Goal: Task Accomplishment & Management: Use online tool/utility

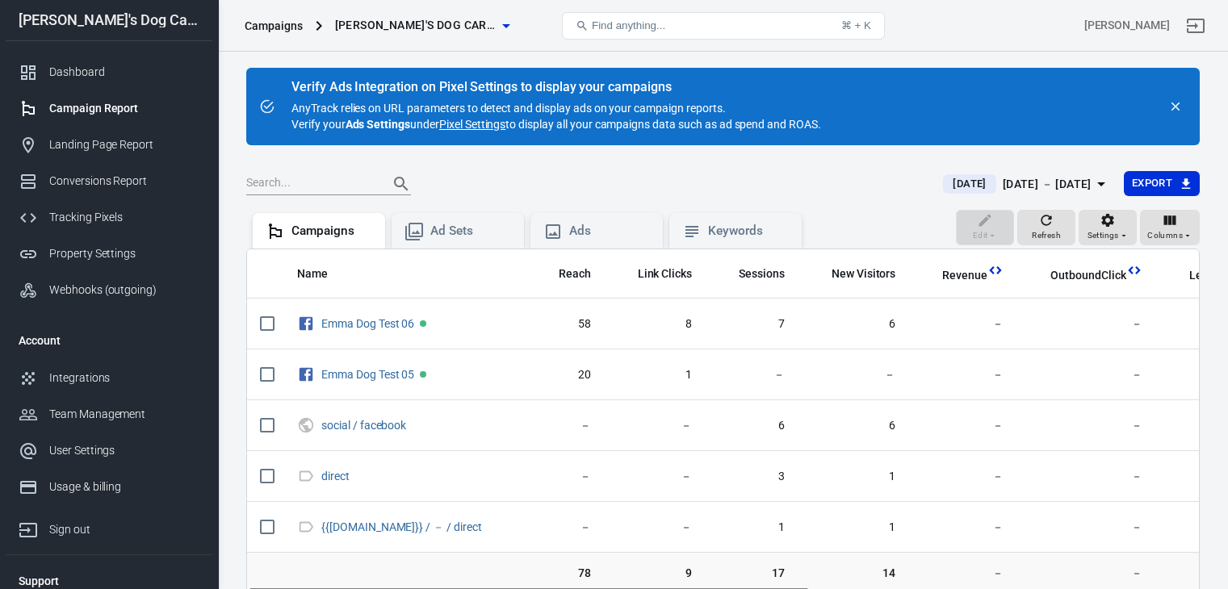
click at [1030, 185] on div "[DATE] － [DATE]" at bounding box center [1047, 184] width 89 height 20
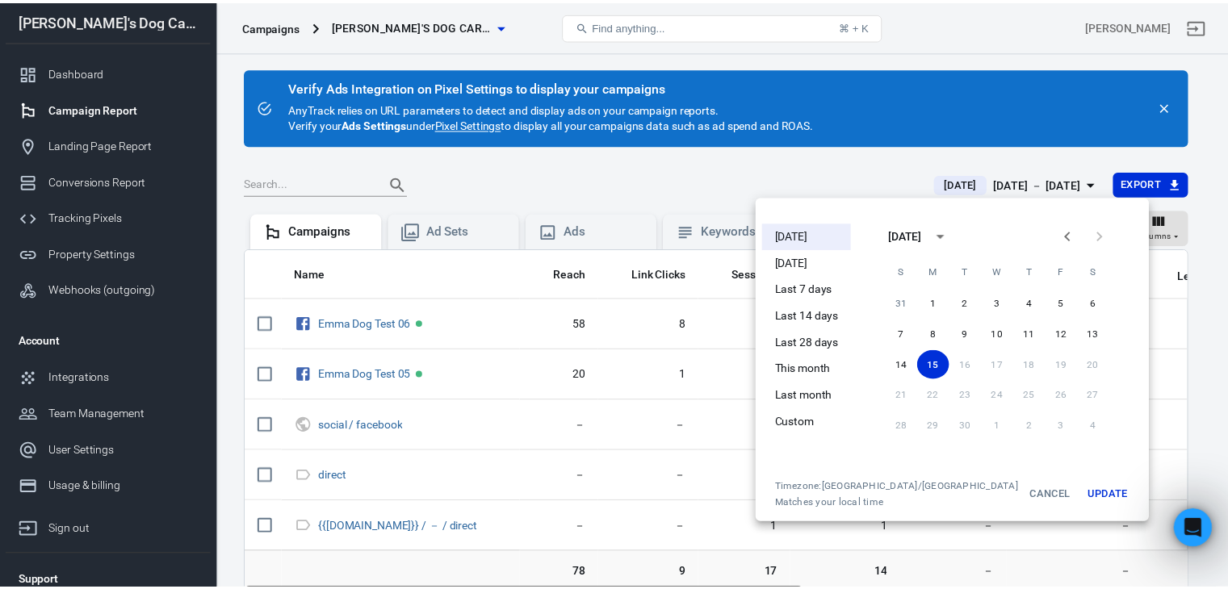
scroll to position [804, 0]
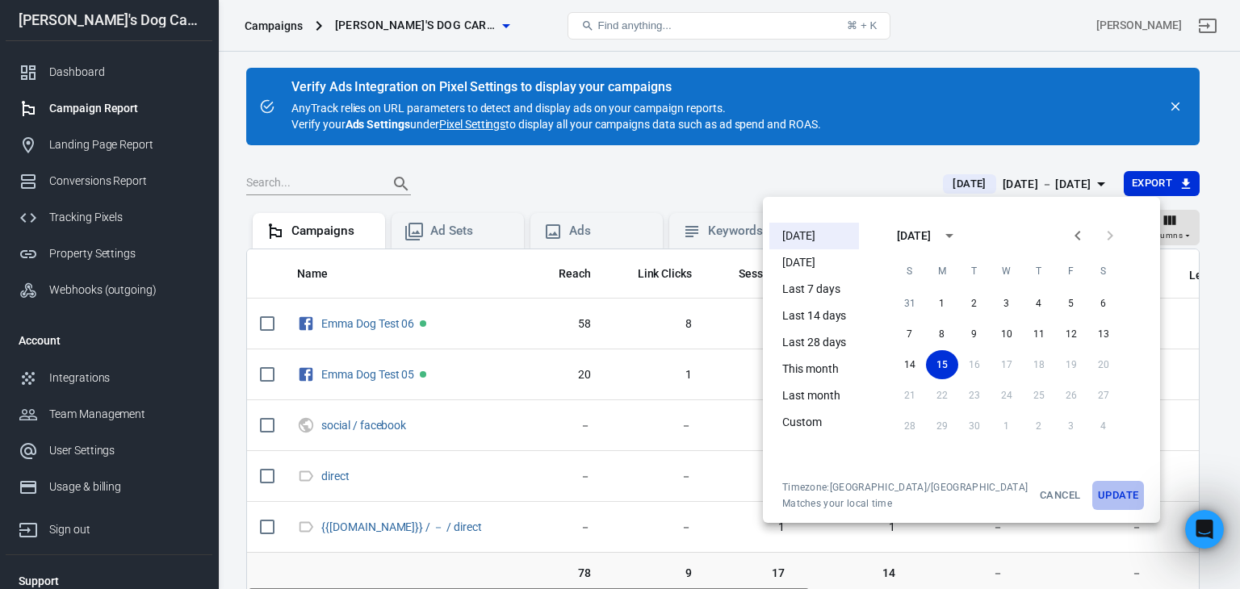
click at [1092, 490] on button "Update" at bounding box center [1118, 495] width 52 height 29
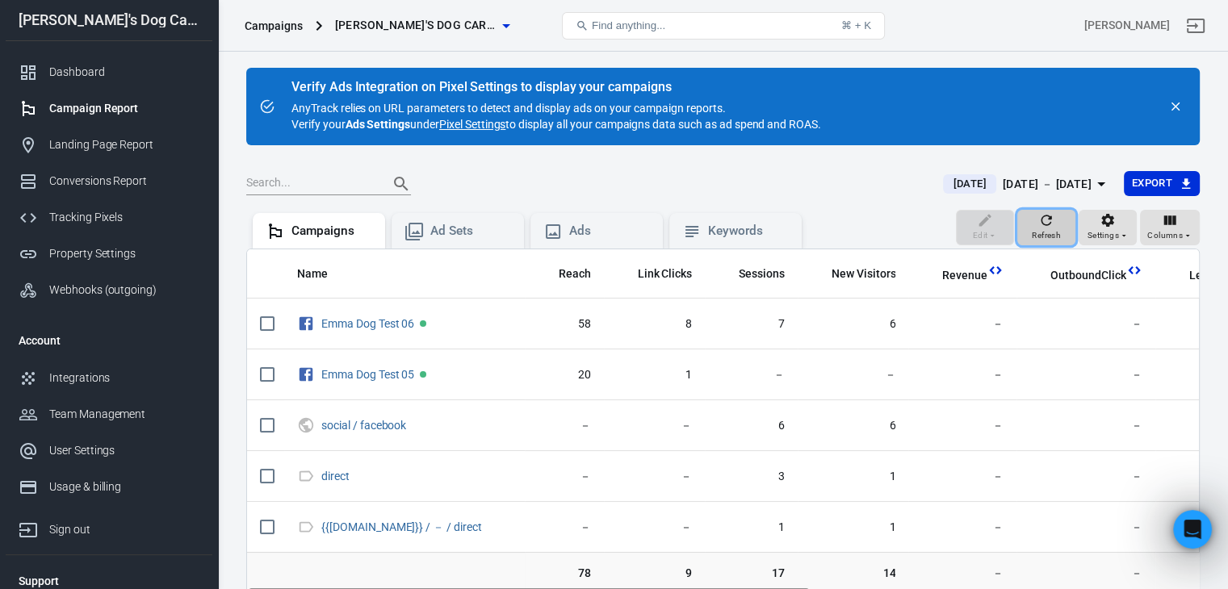
click at [1054, 225] on icon "button" at bounding box center [1046, 220] width 16 height 16
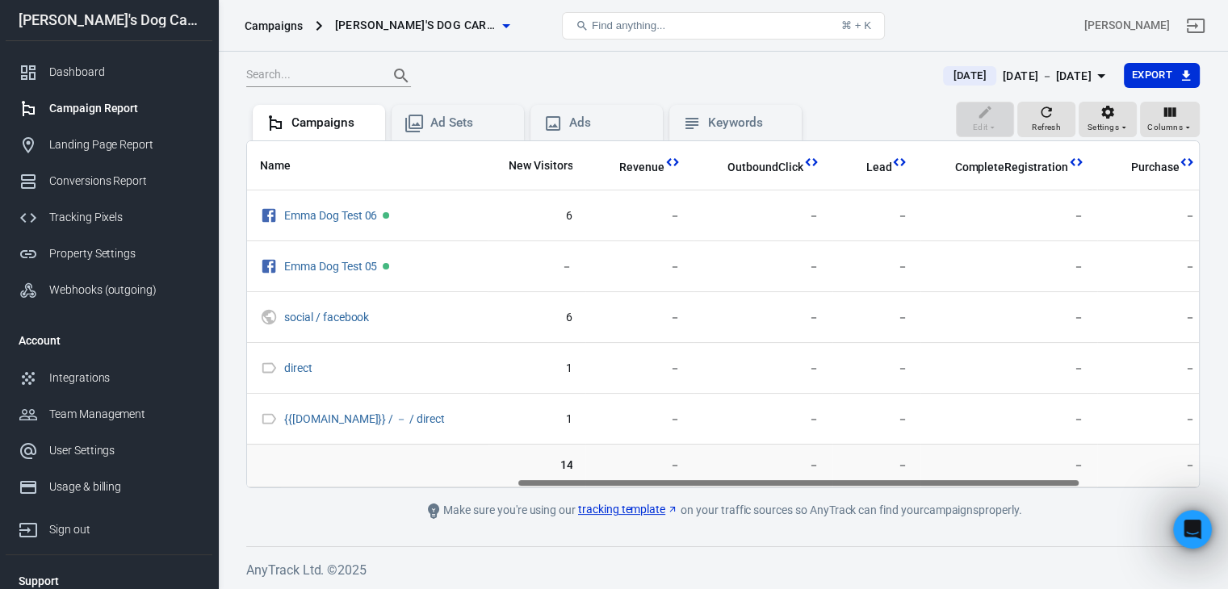
scroll to position [0, 654]
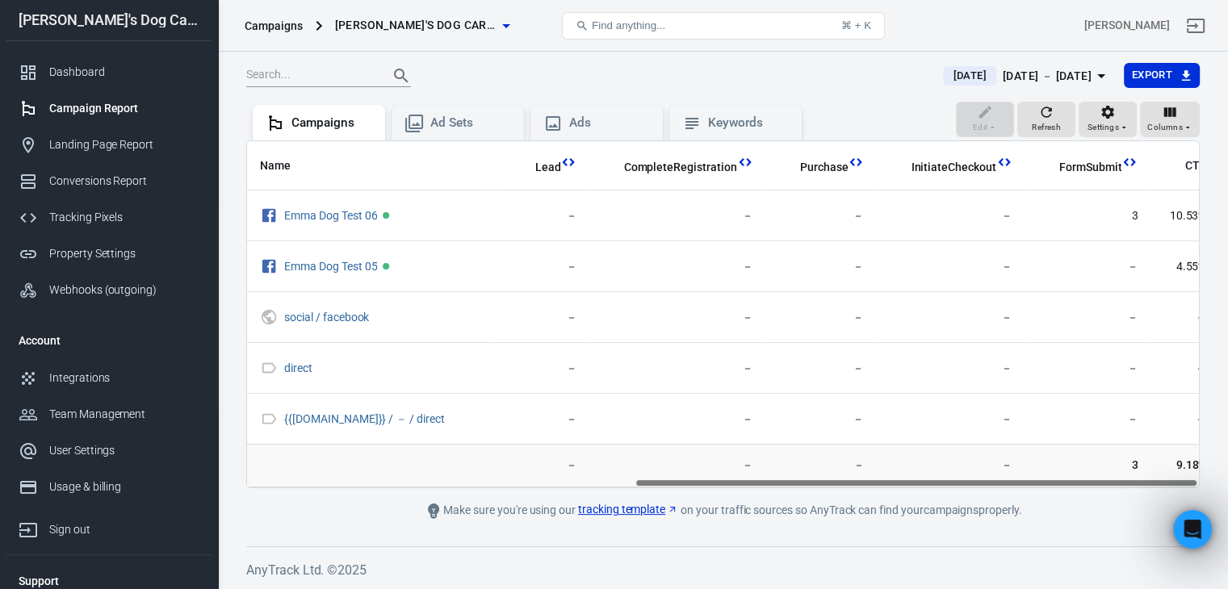
drag, startPoint x: 605, startPoint y: 480, endPoint x: 1092, endPoint y: 486, distance: 486.9
click at [1092, 486] on div "Name Reach Link Clicks Sessions New Visitors Revenue OutboundClick Lead Complet…" at bounding box center [723, 314] width 954 height 348
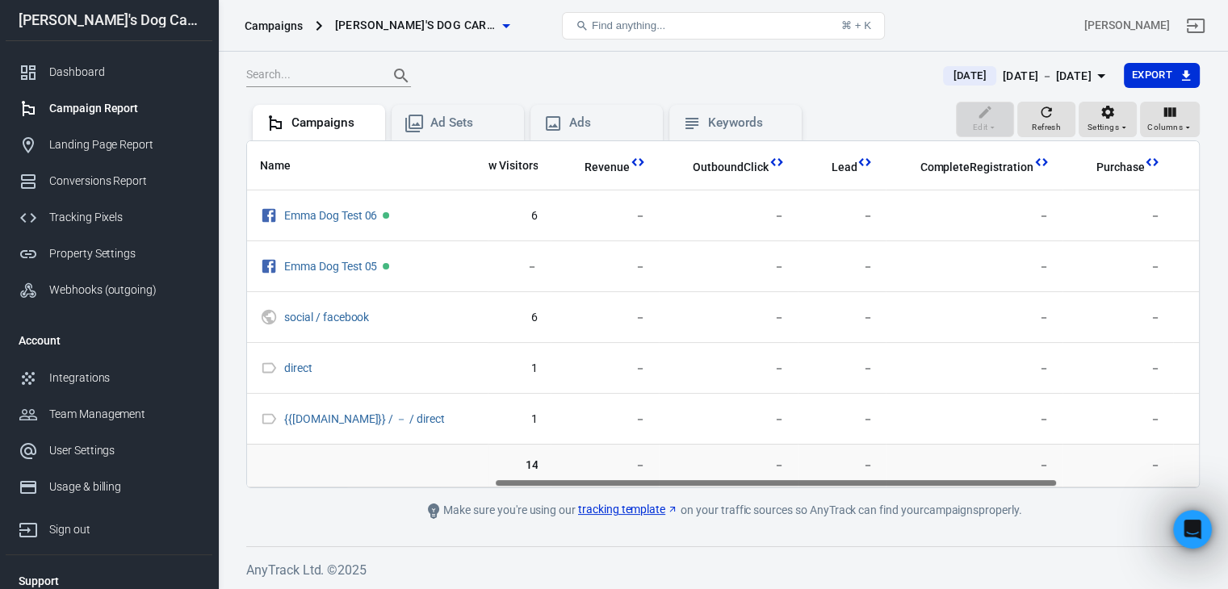
scroll to position [0, 0]
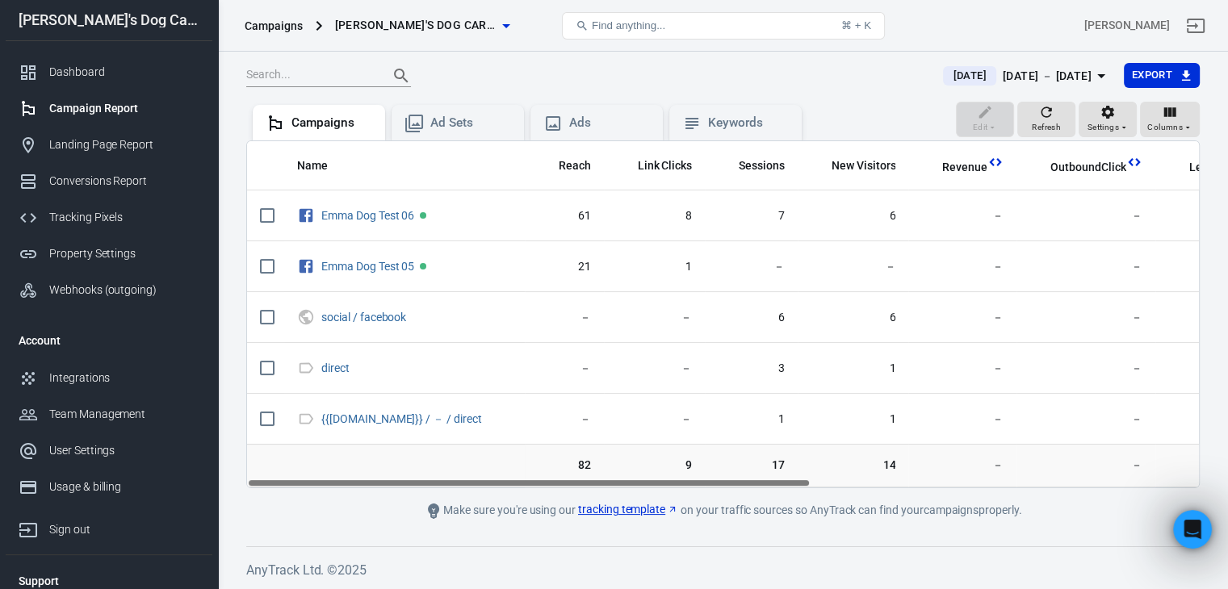
drag, startPoint x: 824, startPoint y: 482, endPoint x: 384, endPoint y: 522, distance: 441.1
click at [384, 522] on div "Verify Ads Integration on Pixel Settings to display your campaigns AnyTrack rel…" at bounding box center [723, 266] width 1010 height 647
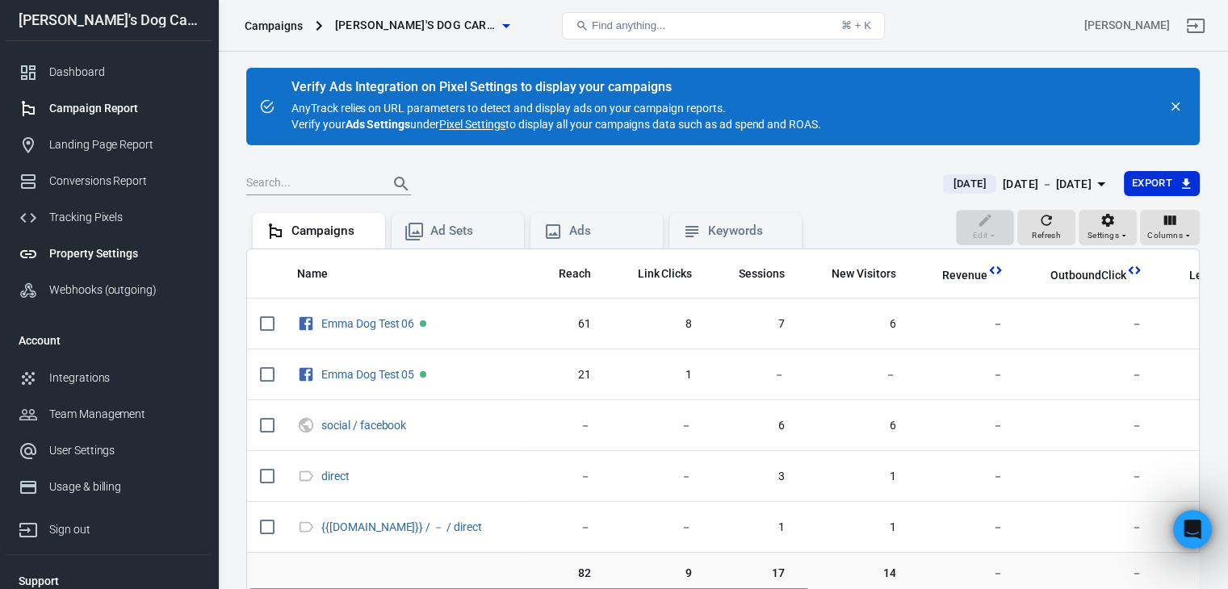
click at [69, 253] on div "Property Settings" at bounding box center [124, 253] width 150 height 17
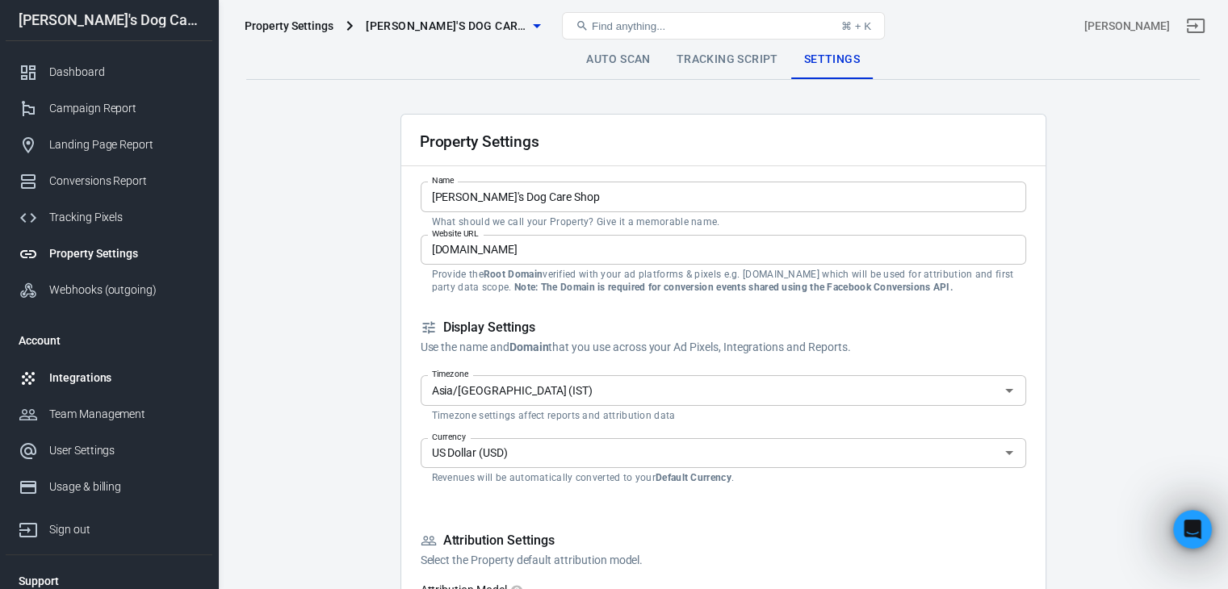
click at [58, 374] on div "Integrations" at bounding box center [124, 378] width 150 height 17
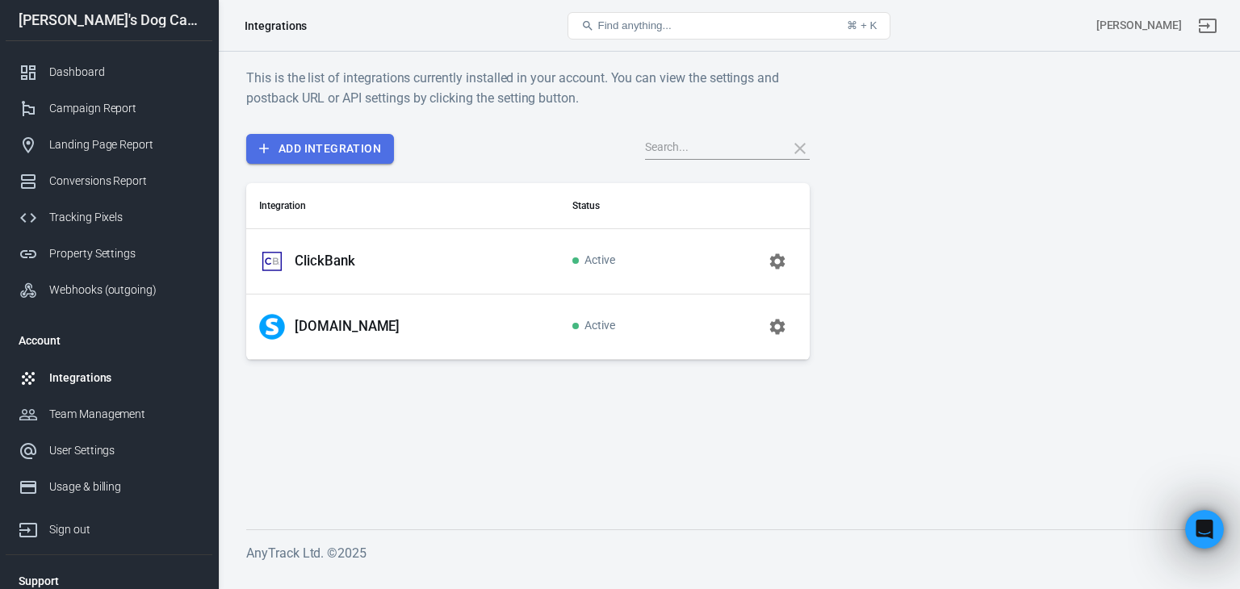
click at [349, 149] on link "Add Integration" at bounding box center [320, 149] width 148 height 30
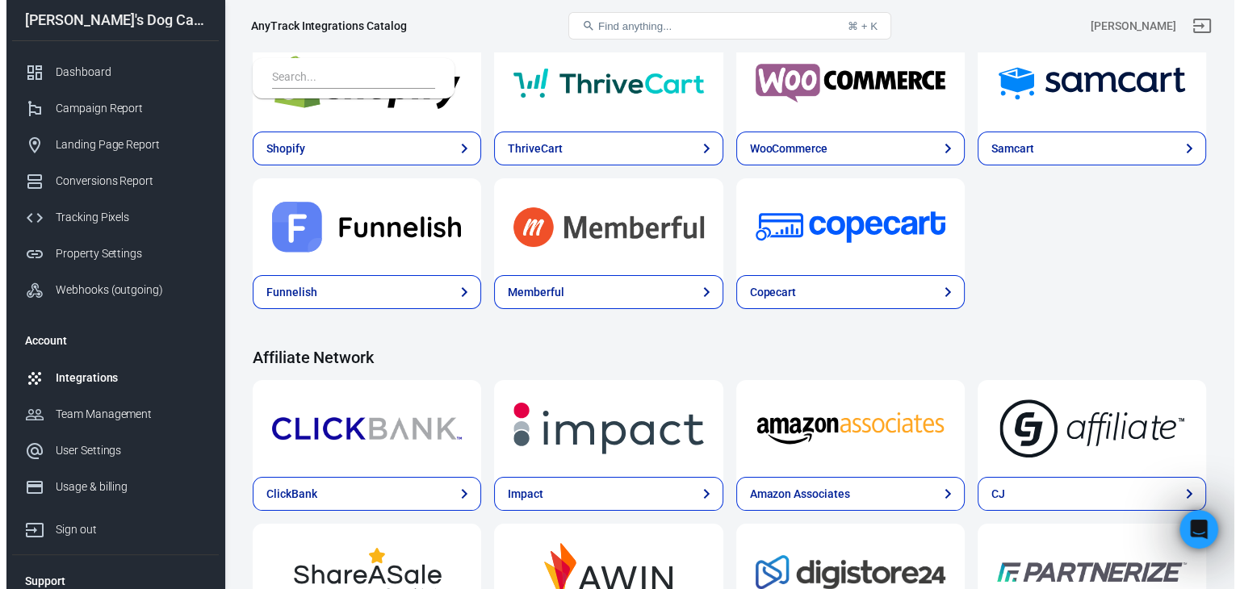
scroll to position [404, 0]
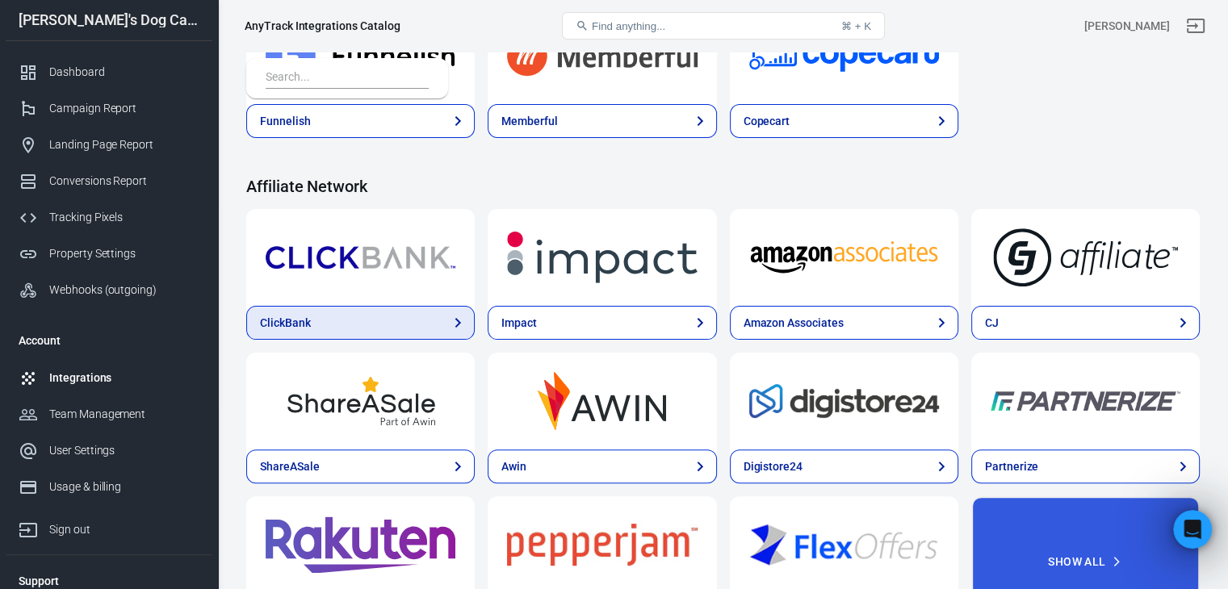
click at [287, 321] on div "ClickBank" at bounding box center [285, 323] width 51 height 17
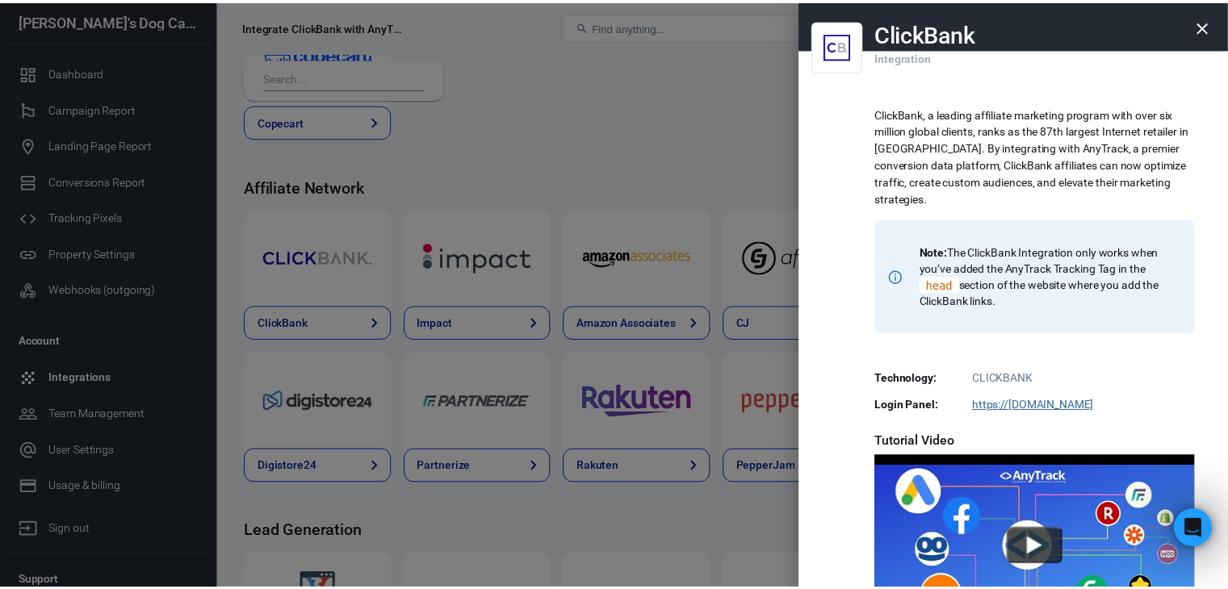
scroll to position [310, 0]
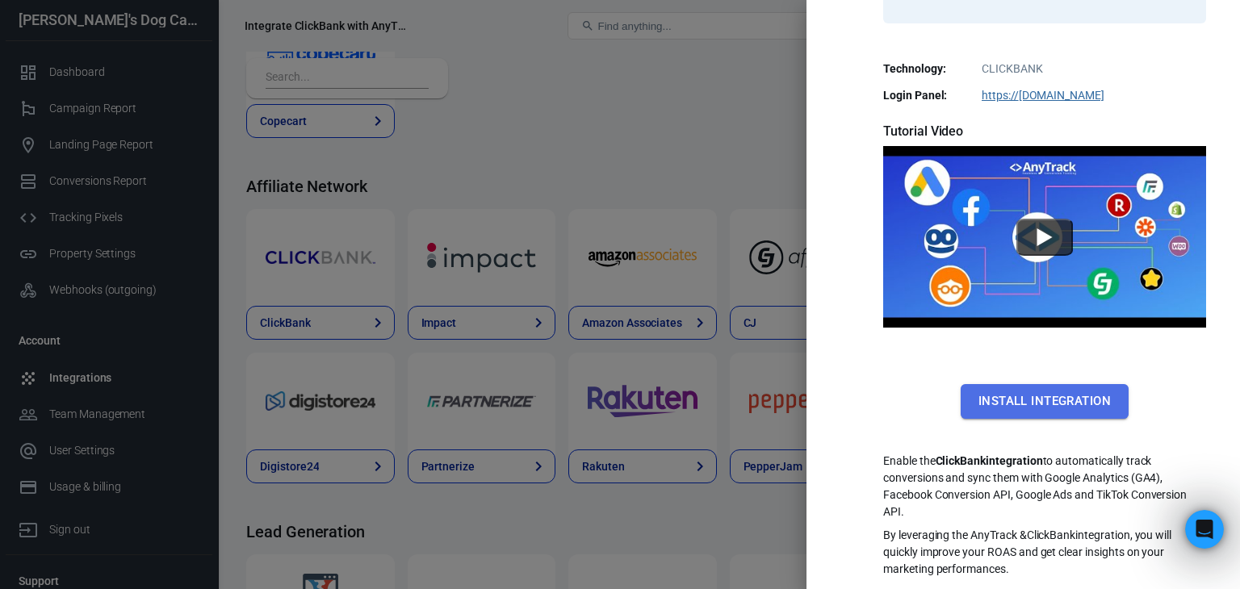
click at [1007, 393] on button "Install Integration" at bounding box center [1045, 401] width 168 height 34
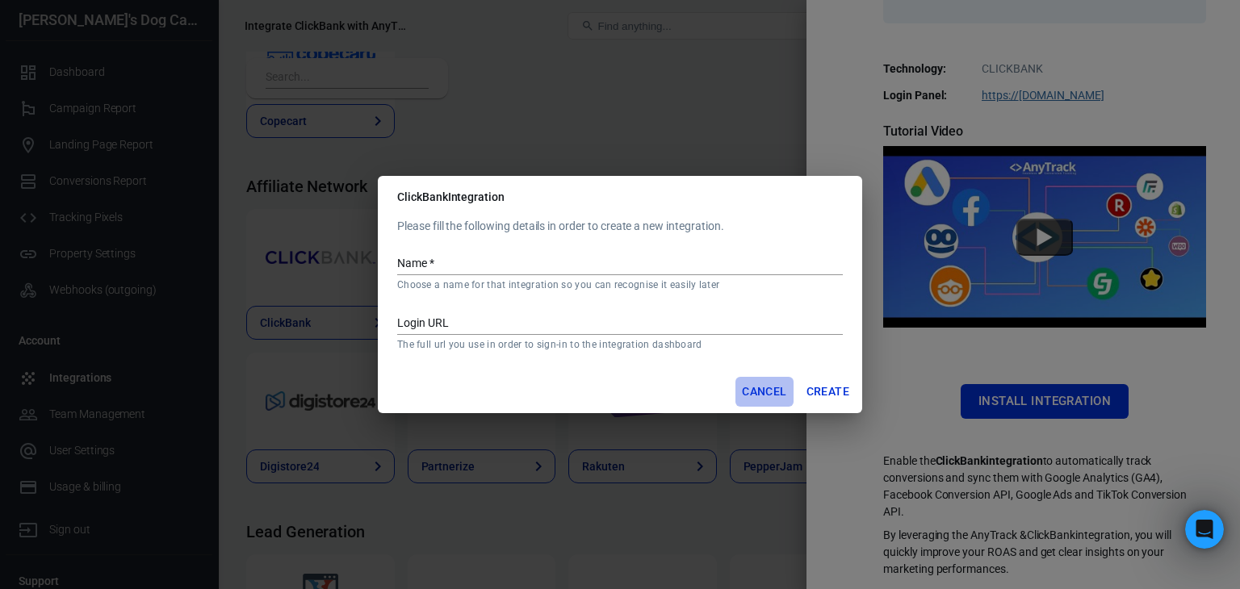
click at [757, 387] on button "Cancel" at bounding box center [764, 392] width 57 height 30
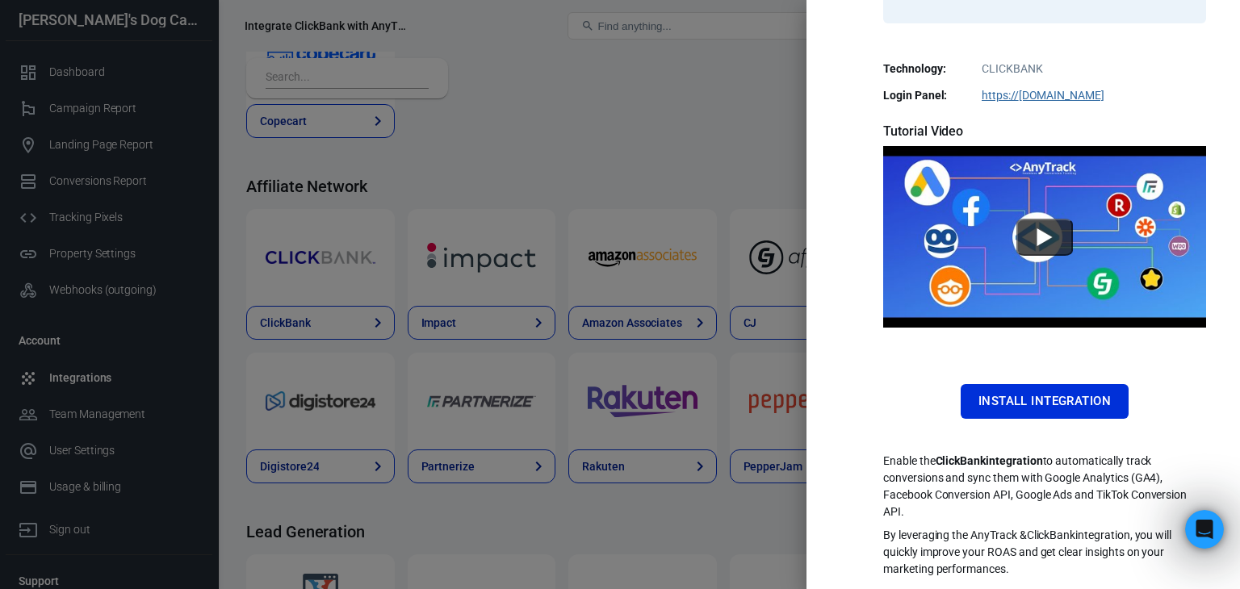
click at [646, 111] on div at bounding box center [620, 294] width 1240 height 589
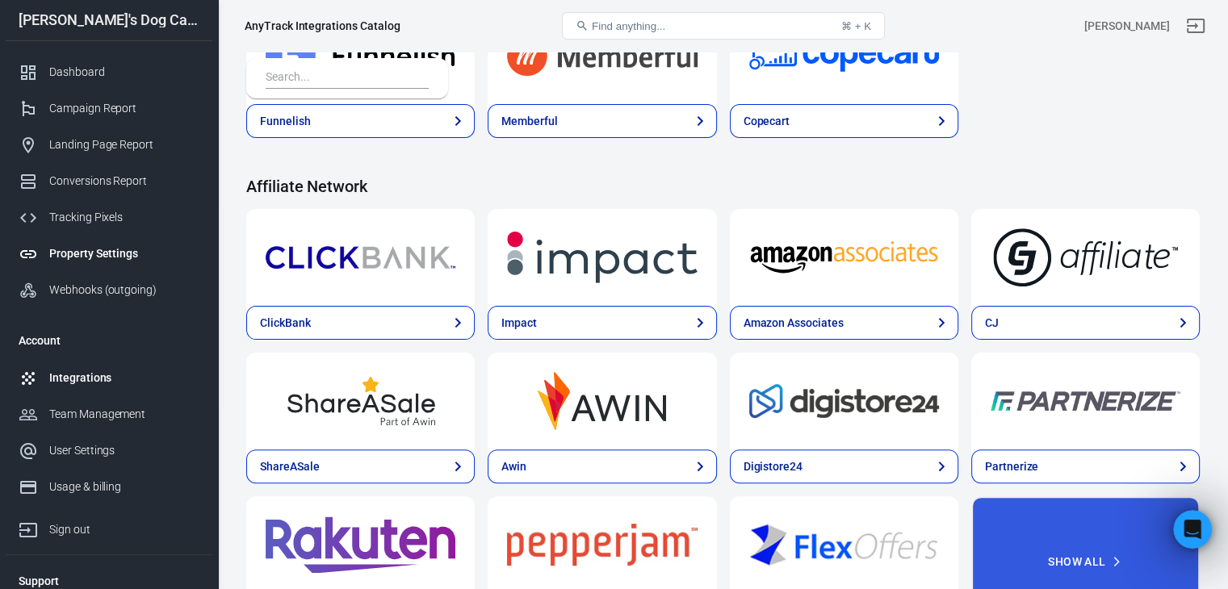
click at [105, 254] on div "Property Settings" at bounding box center [124, 253] width 150 height 17
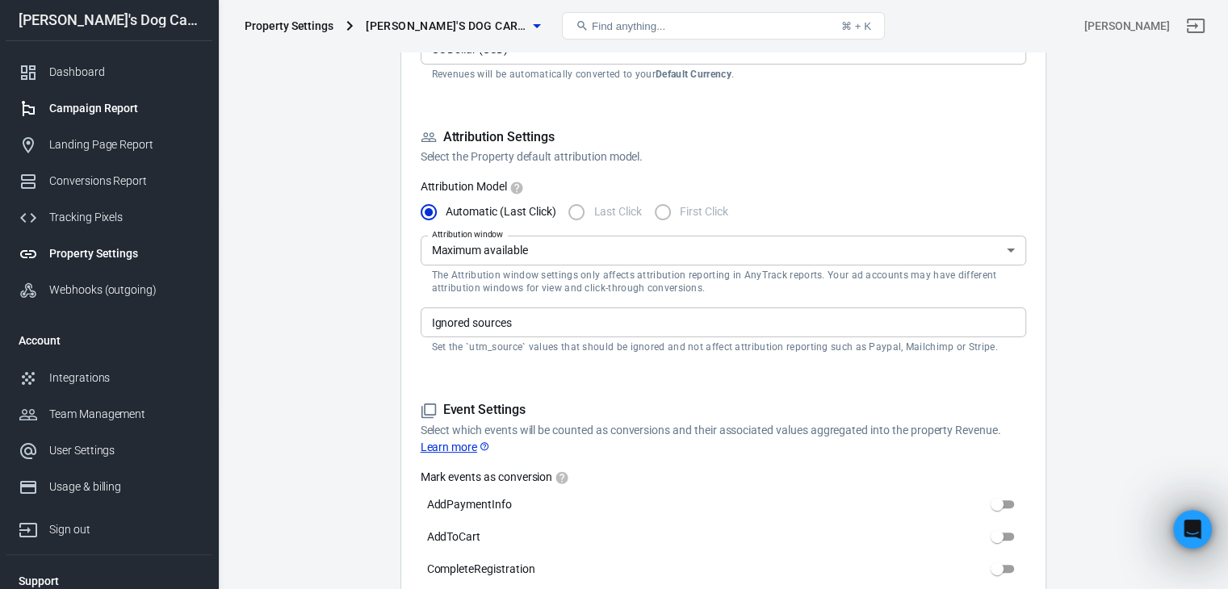
click at [96, 110] on div "Campaign Report" at bounding box center [124, 108] width 150 height 17
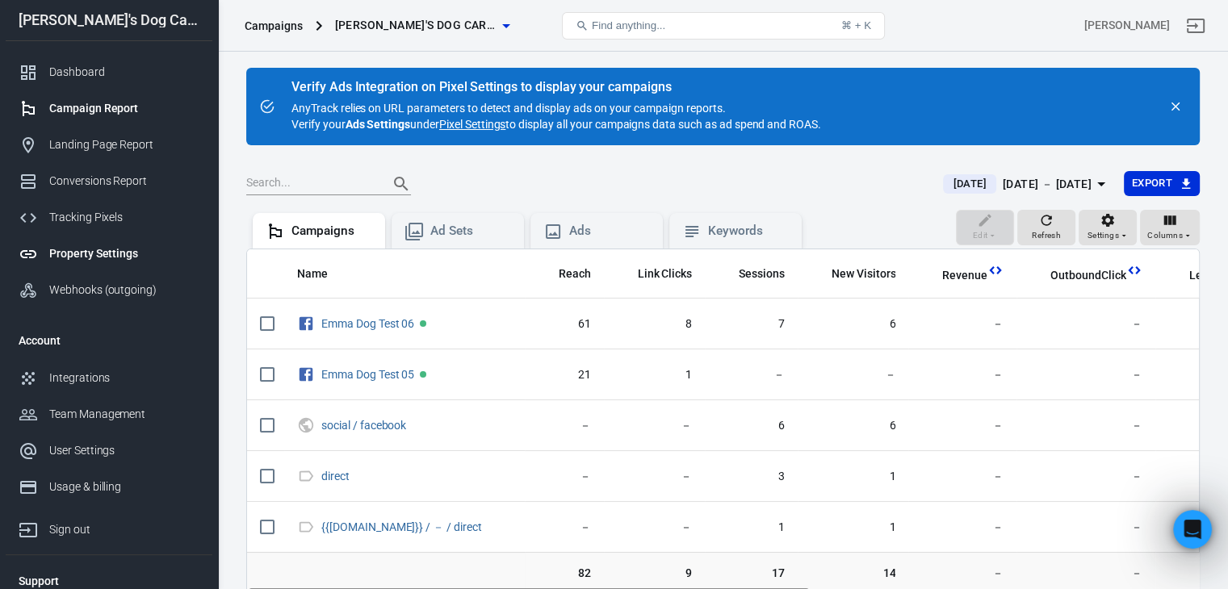
click at [37, 257] on icon at bounding box center [28, 254] width 19 height 19
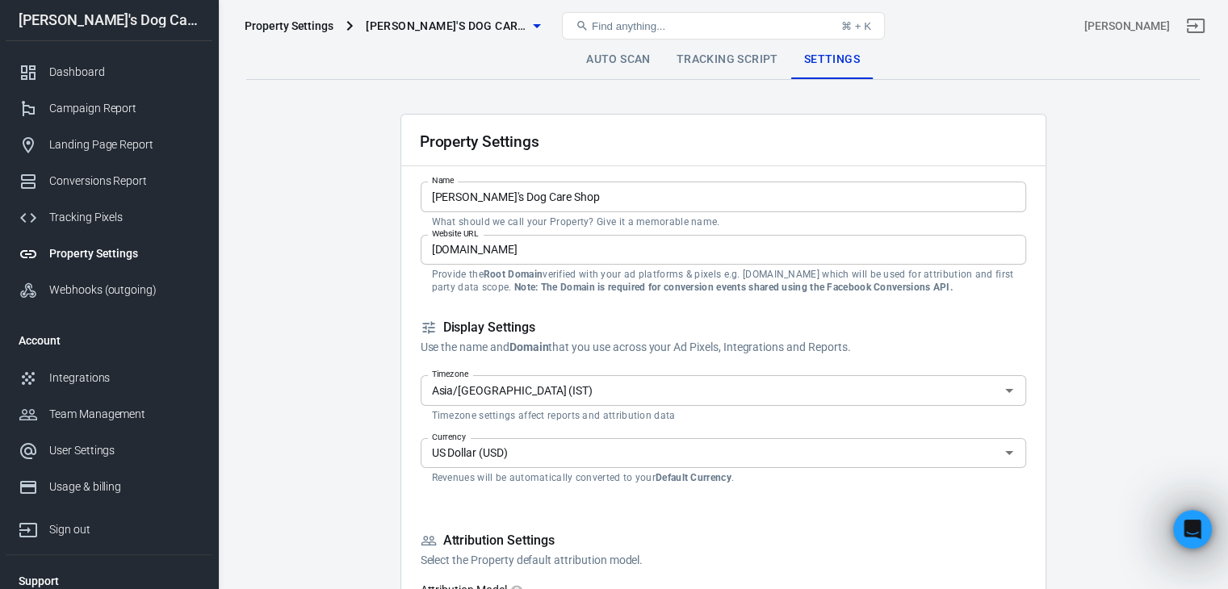
click at [419, 21] on span "[PERSON_NAME]'s Dog Care Shop" at bounding box center [446, 26] width 161 height 20
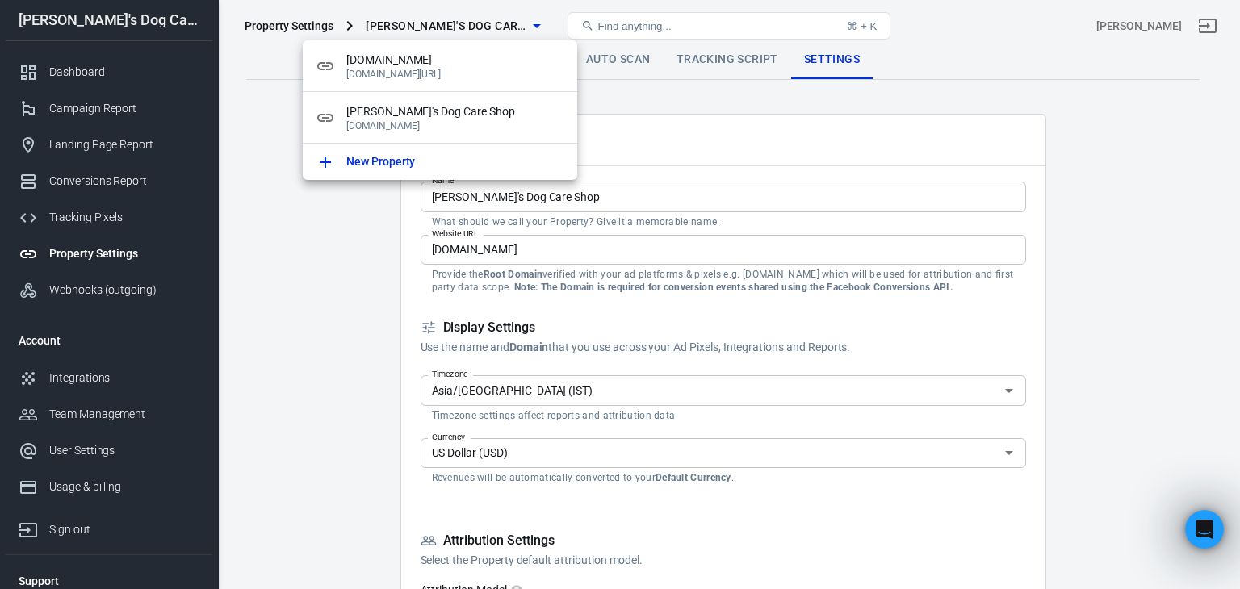
click at [96, 108] on div at bounding box center [620, 294] width 1240 height 589
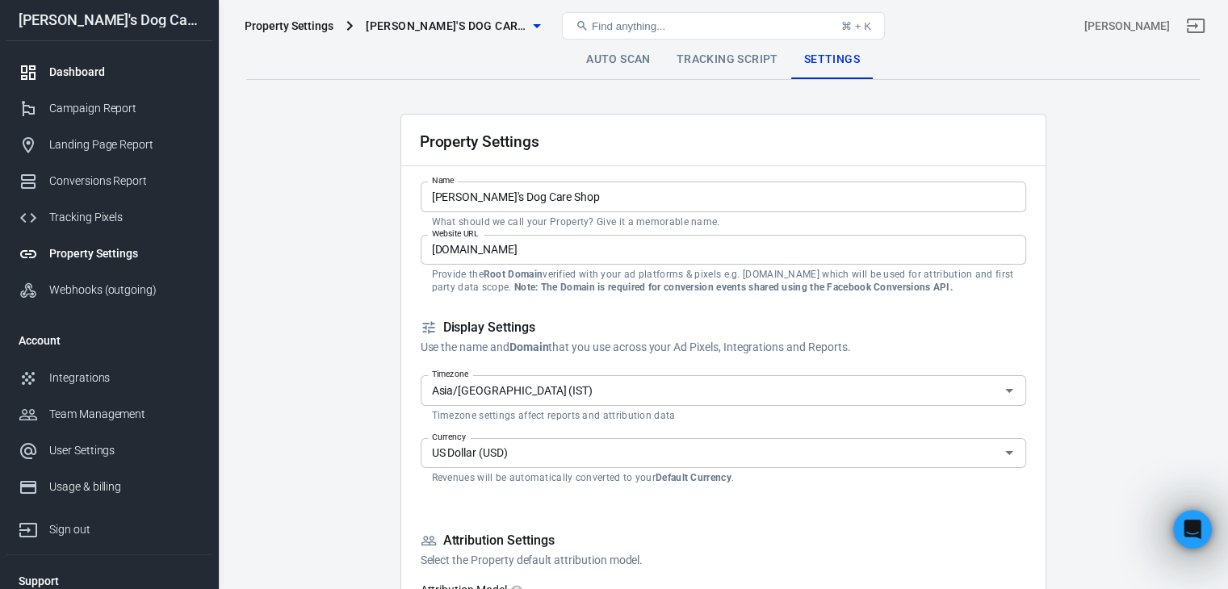
click at [87, 73] on div "Dashboard" at bounding box center [124, 72] width 150 height 17
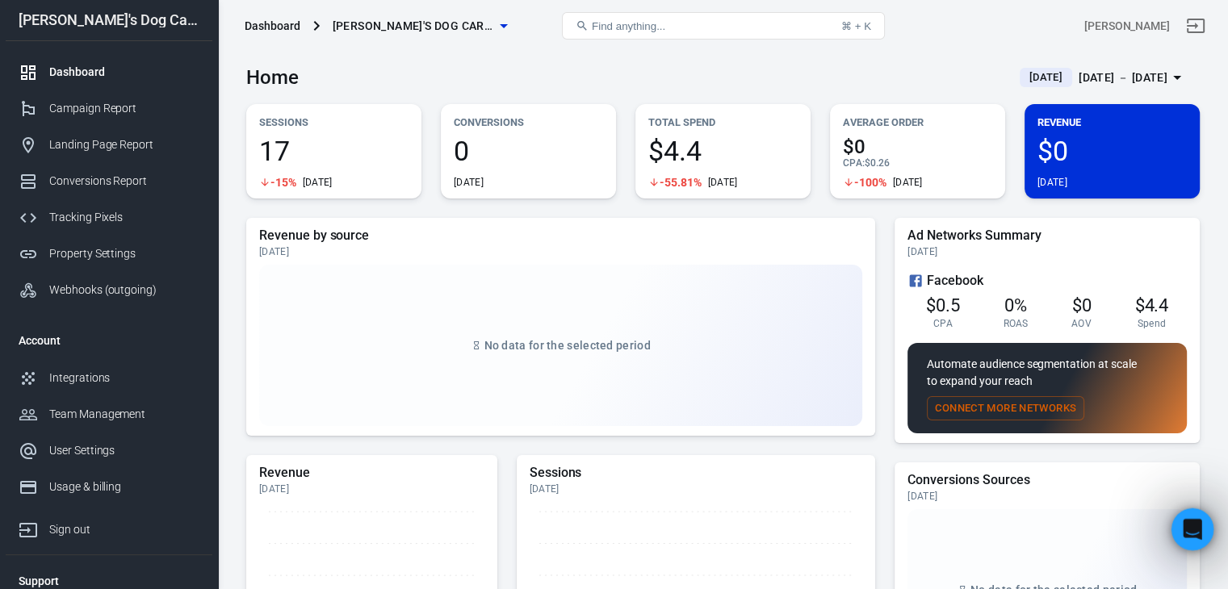
click at [1190, 522] on icon "Open Intercom Messenger" at bounding box center [1189, 527] width 11 height 13
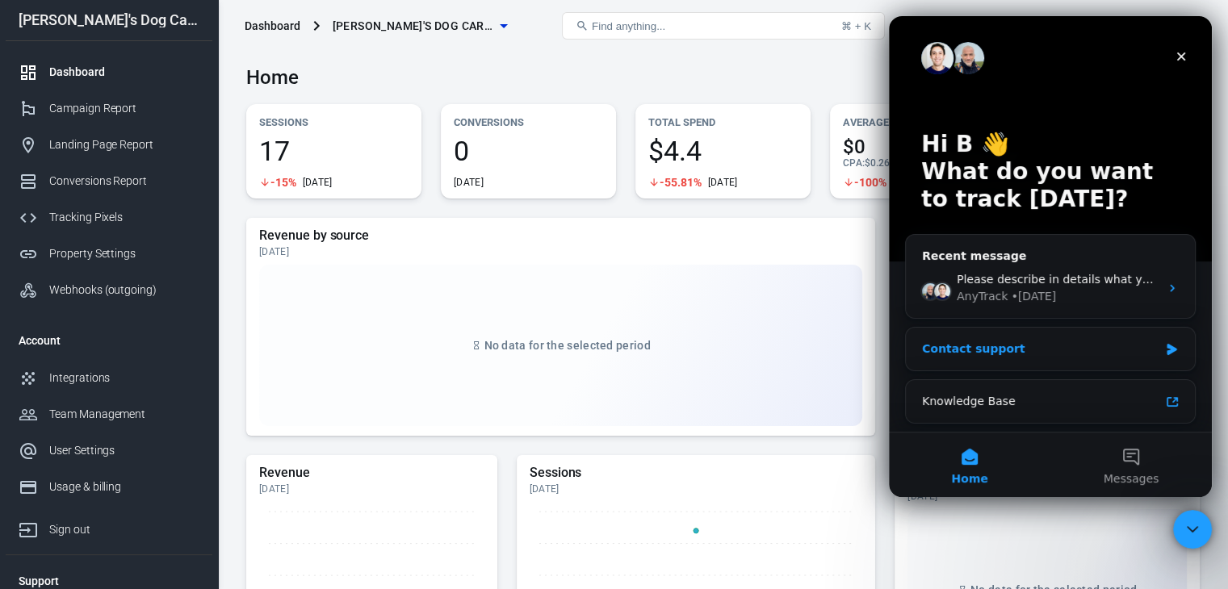
click at [1012, 356] on div "Contact support" at bounding box center [1040, 349] width 237 height 17
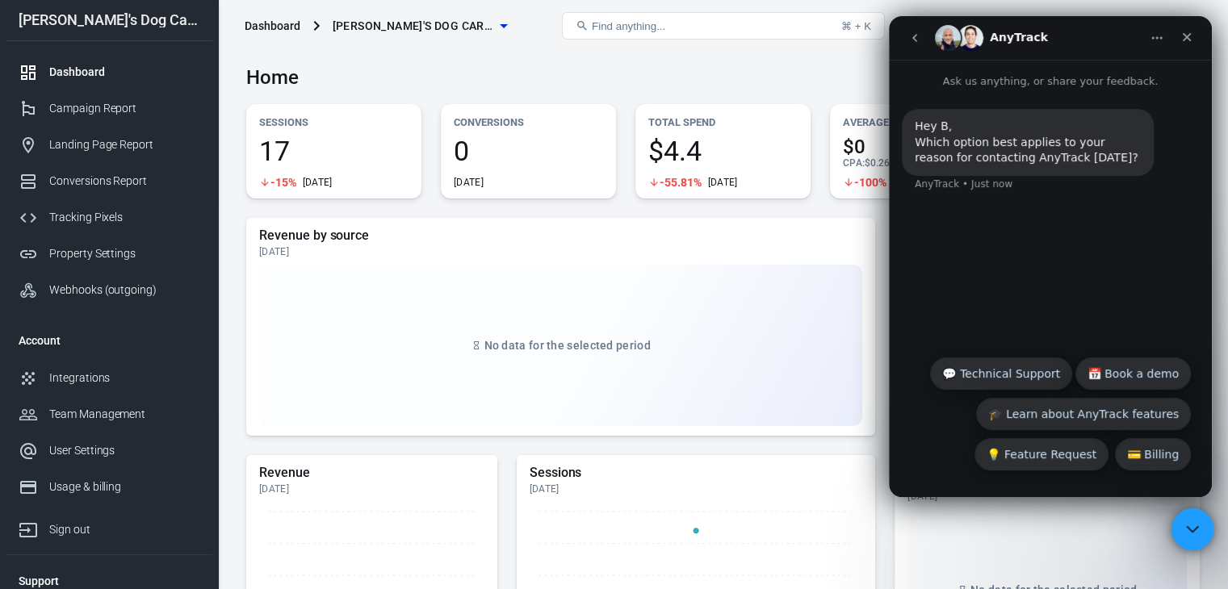
click at [1190, 531] on icon "Close Intercom Messenger" at bounding box center [1189, 527] width 19 height 19
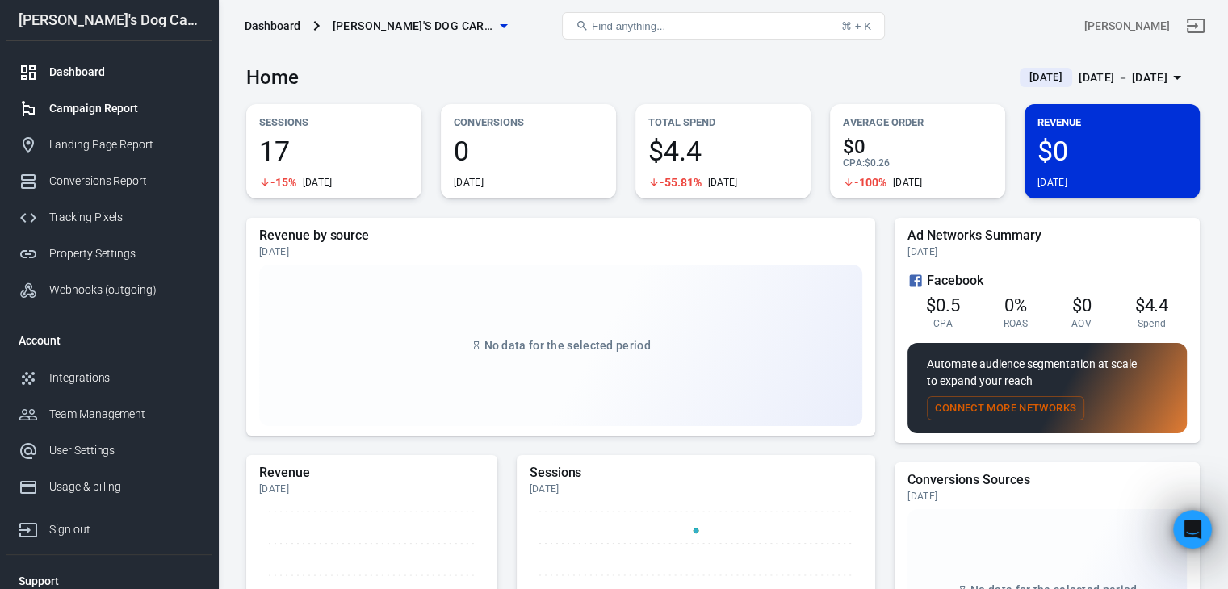
click at [101, 110] on div "Campaign Report" at bounding box center [124, 108] width 150 height 17
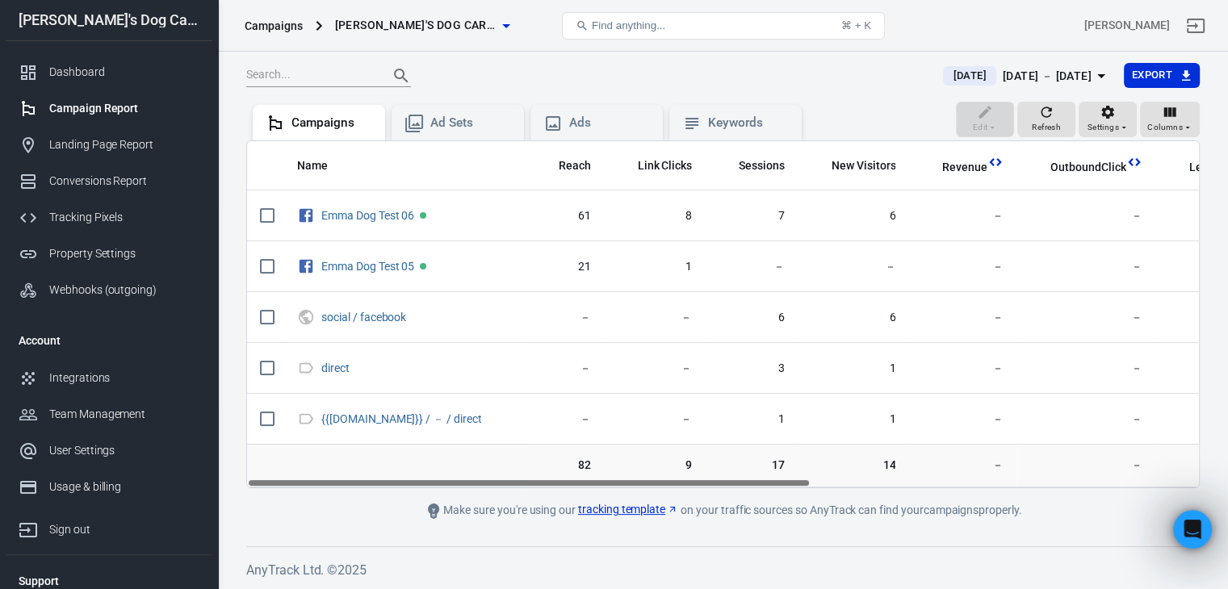
drag, startPoint x: 624, startPoint y: 479, endPoint x: 481, endPoint y: 484, distance: 143.0
click at [481, 484] on div "Name Reach Link Clicks Sessions New Visitors Revenue OutboundClick Lead Complet…" at bounding box center [723, 314] width 952 height 346
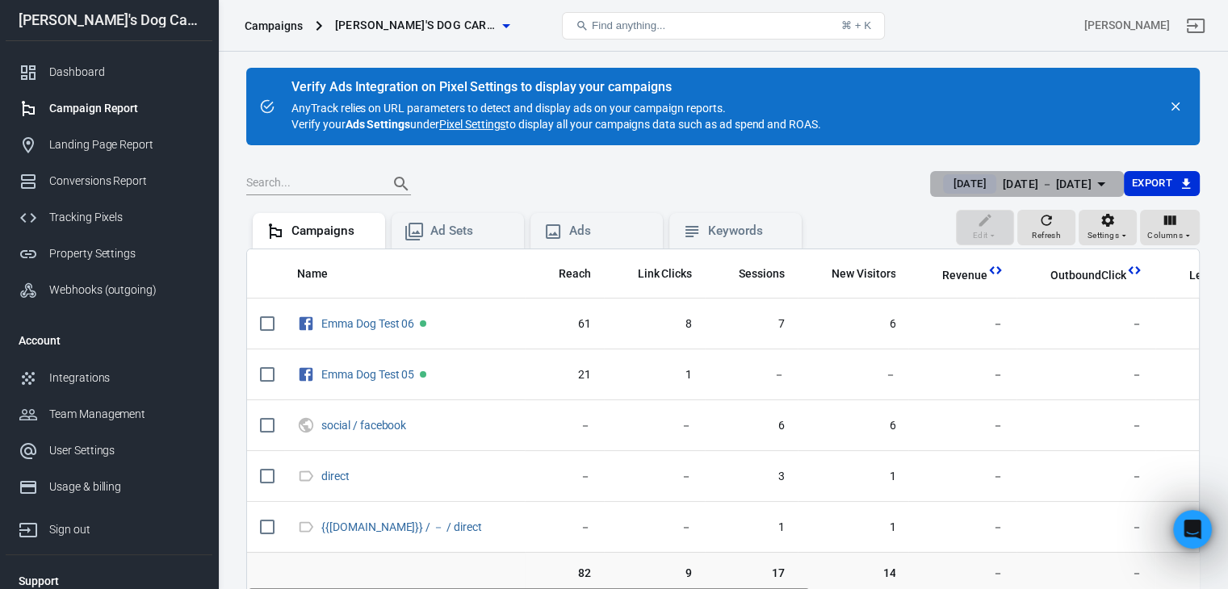
click at [1011, 182] on div "[DATE] － [DATE]" at bounding box center [1047, 184] width 89 height 20
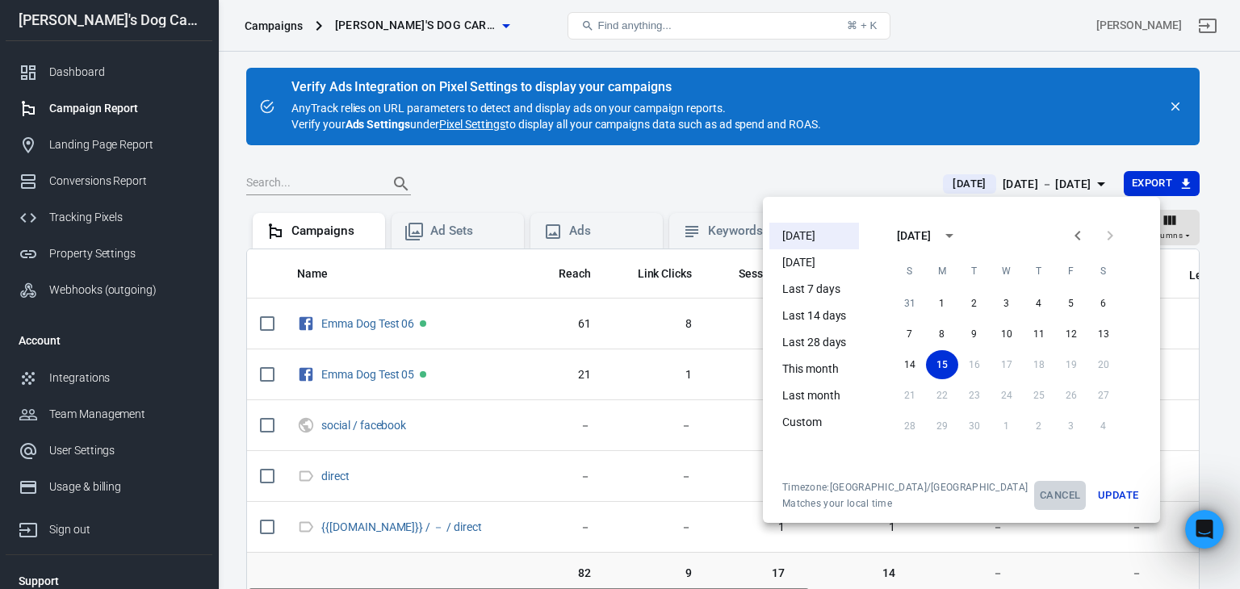
click at [1034, 493] on button "Cancel" at bounding box center [1060, 495] width 52 height 29
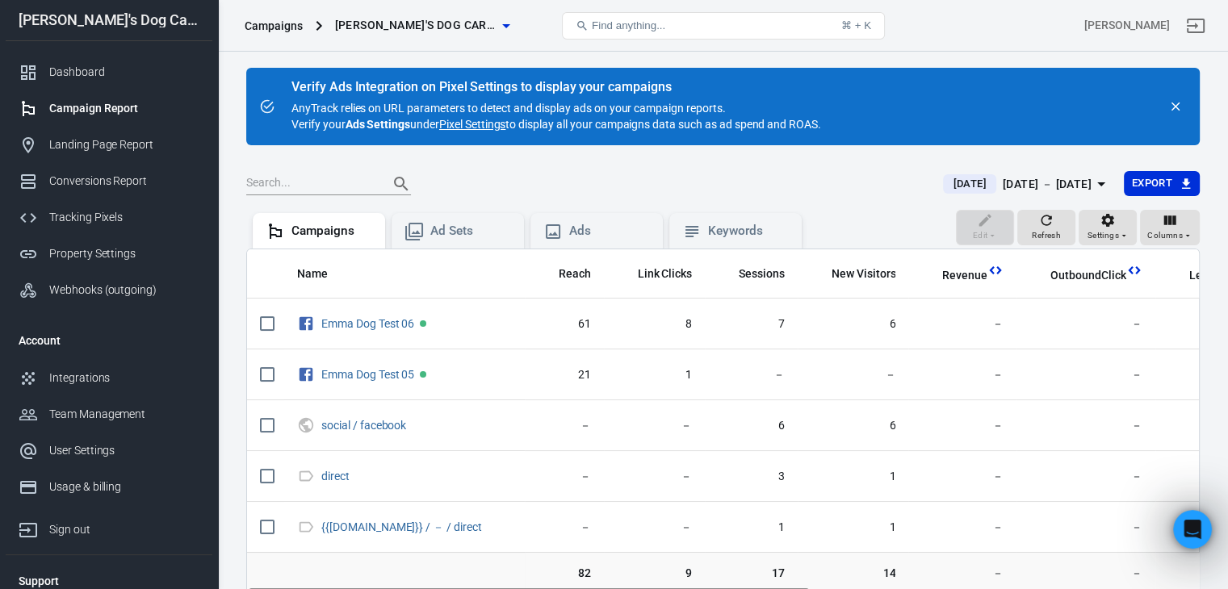
click at [959, 188] on div "[DATE]" at bounding box center [969, 183] width 52 height 19
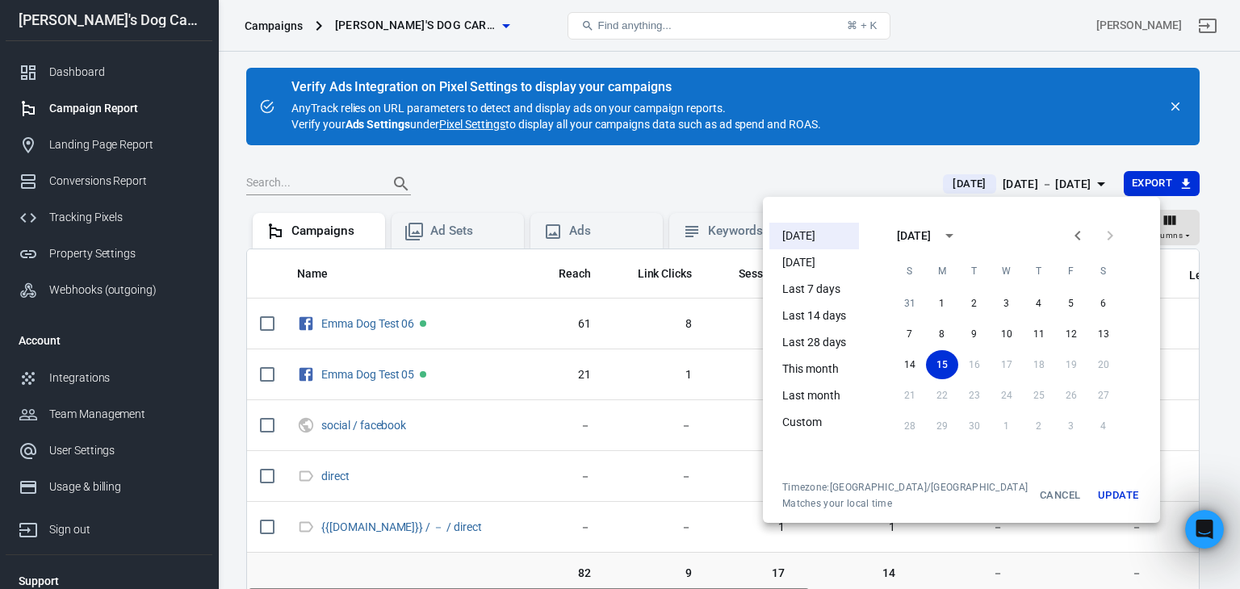
click at [869, 181] on div at bounding box center [620, 294] width 1240 height 589
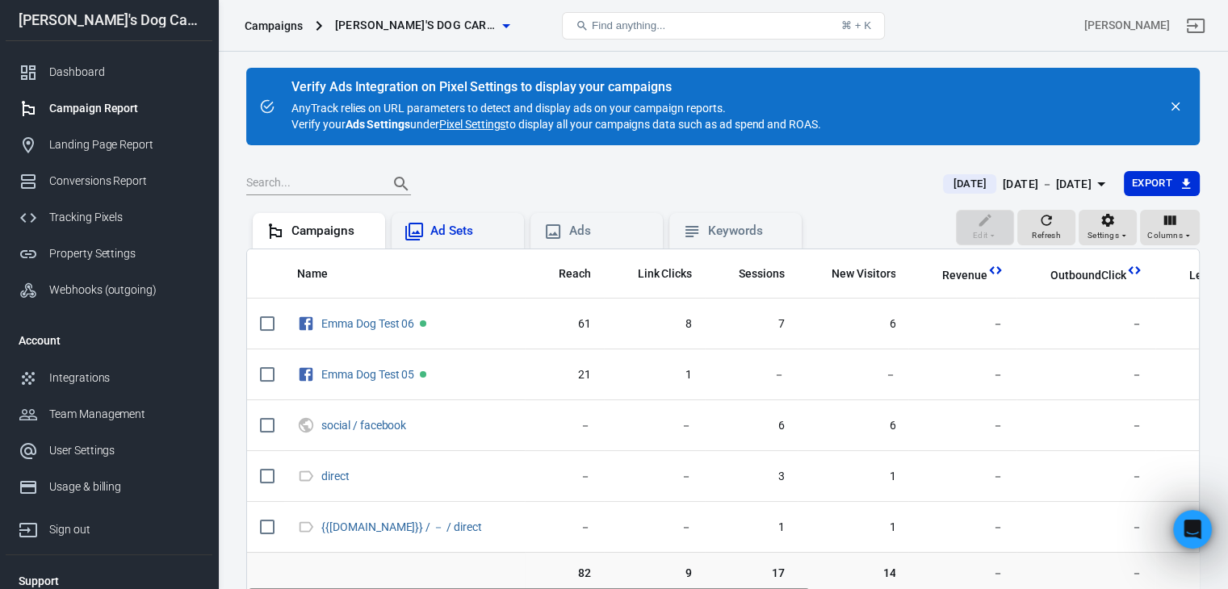
click at [406, 237] on icon at bounding box center [414, 232] width 18 height 18
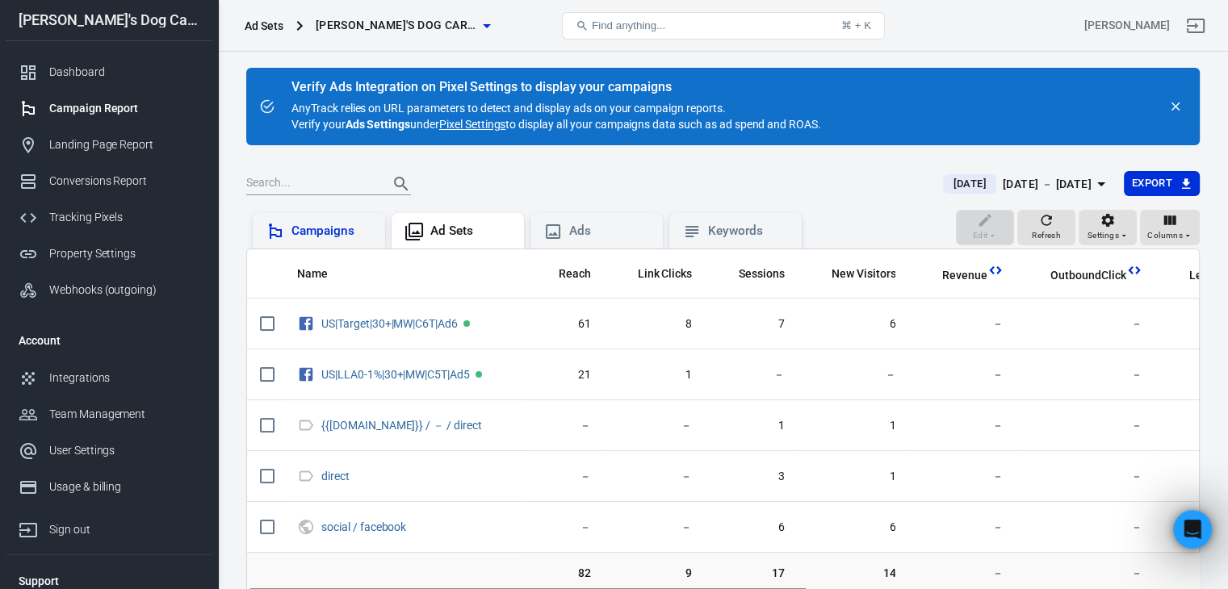
click at [316, 236] on div "Campaigns" at bounding box center [331, 231] width 81 height 17
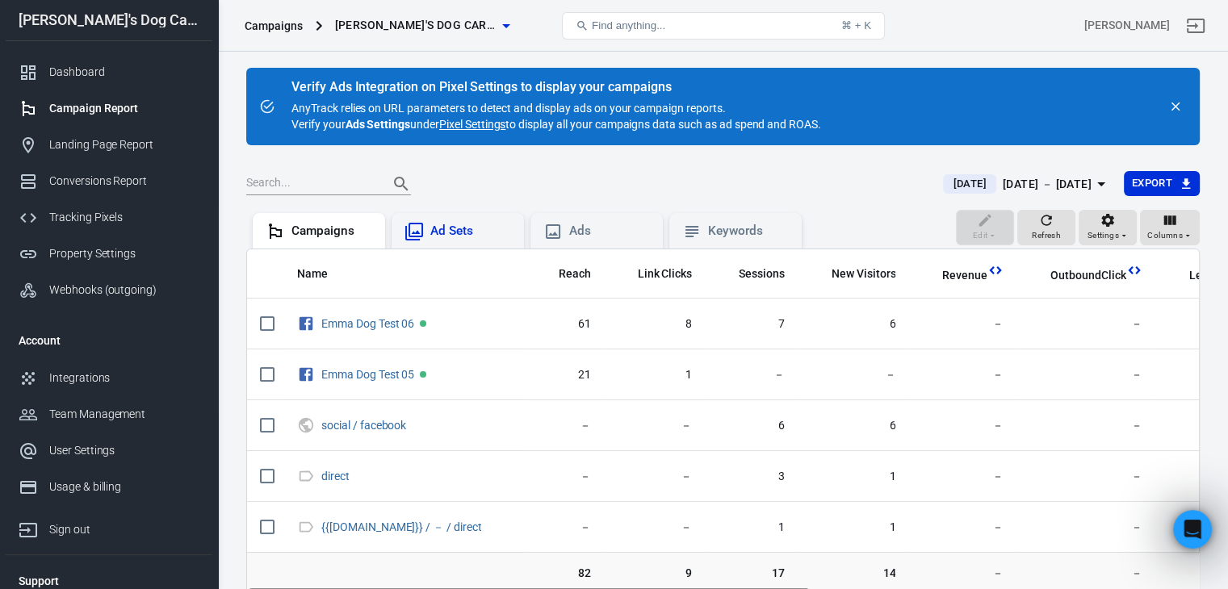
click at [456, 237] on div "Ad Sets" at bounding box center [470, 231] width 81 height 17
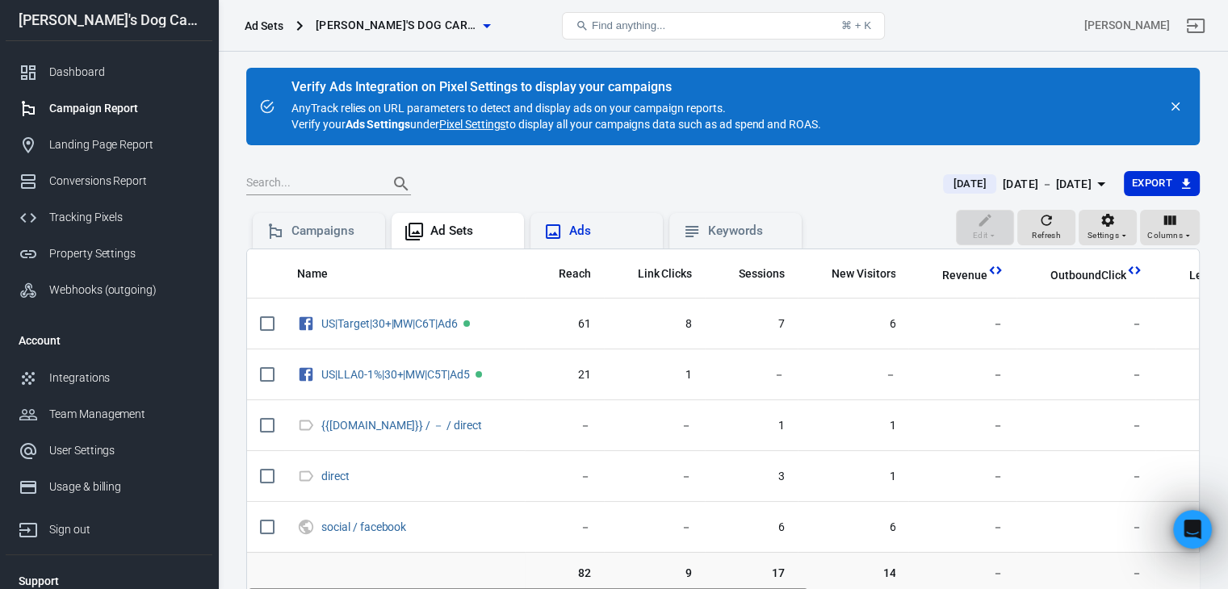
click at [585, 224] on div "Ads" at bounding box center [609, 231] width 81 height 17
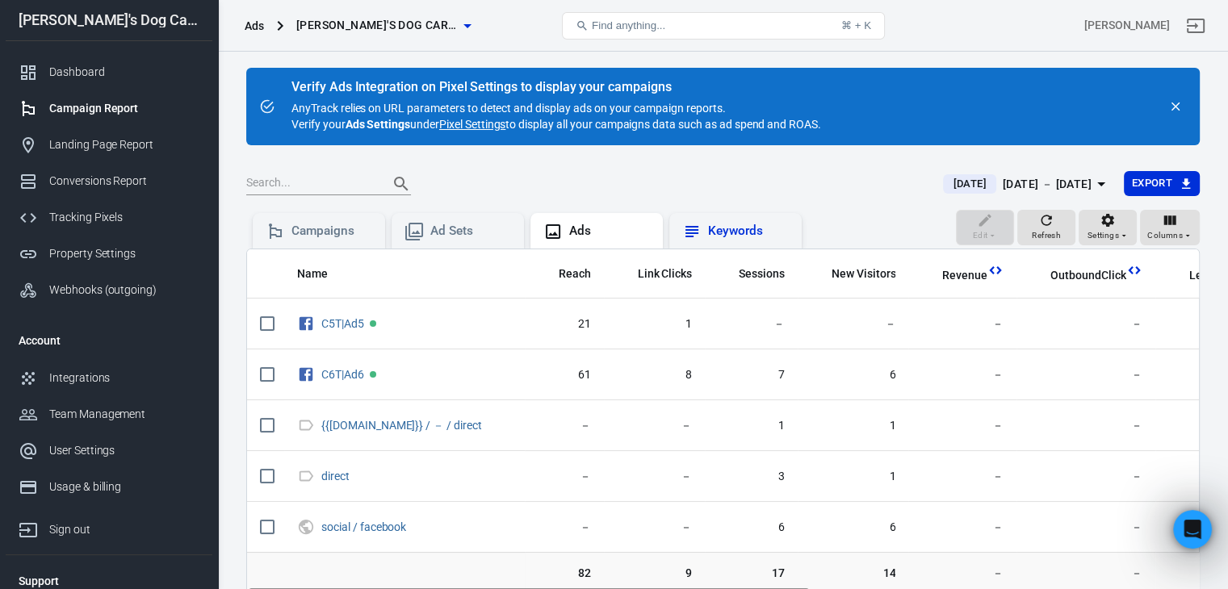
click at [720, 235] on div "Keywords" at bounding box center [748, 231] width 81 height 17
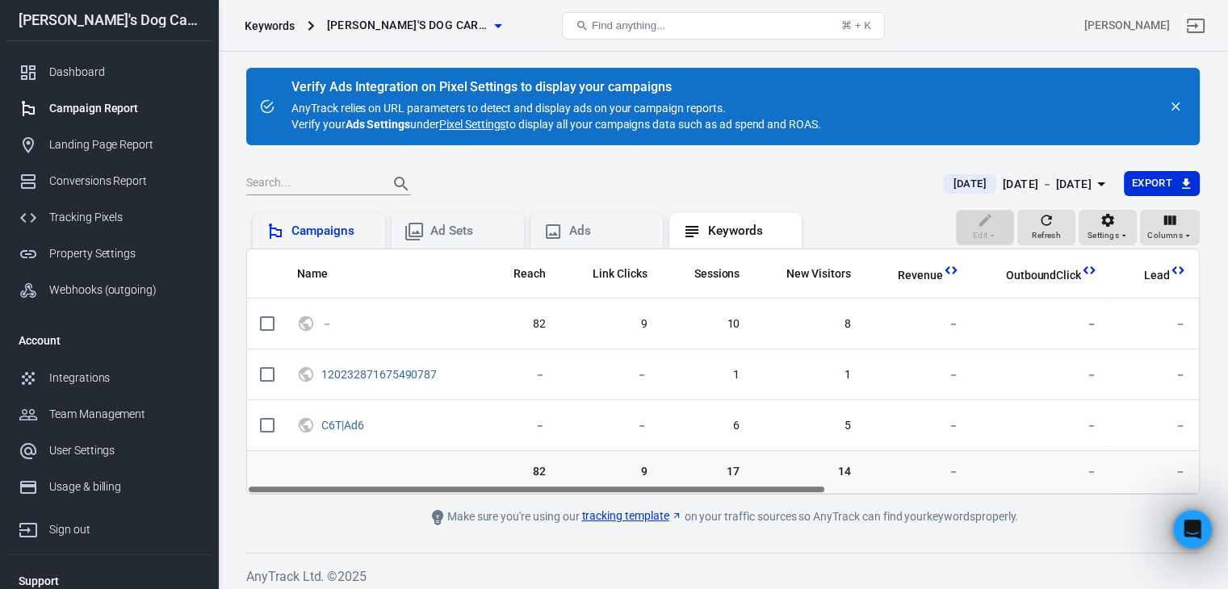
click at [318, 233] on div "Campaigns" at bounding box center [331, 231] width 81 height 17
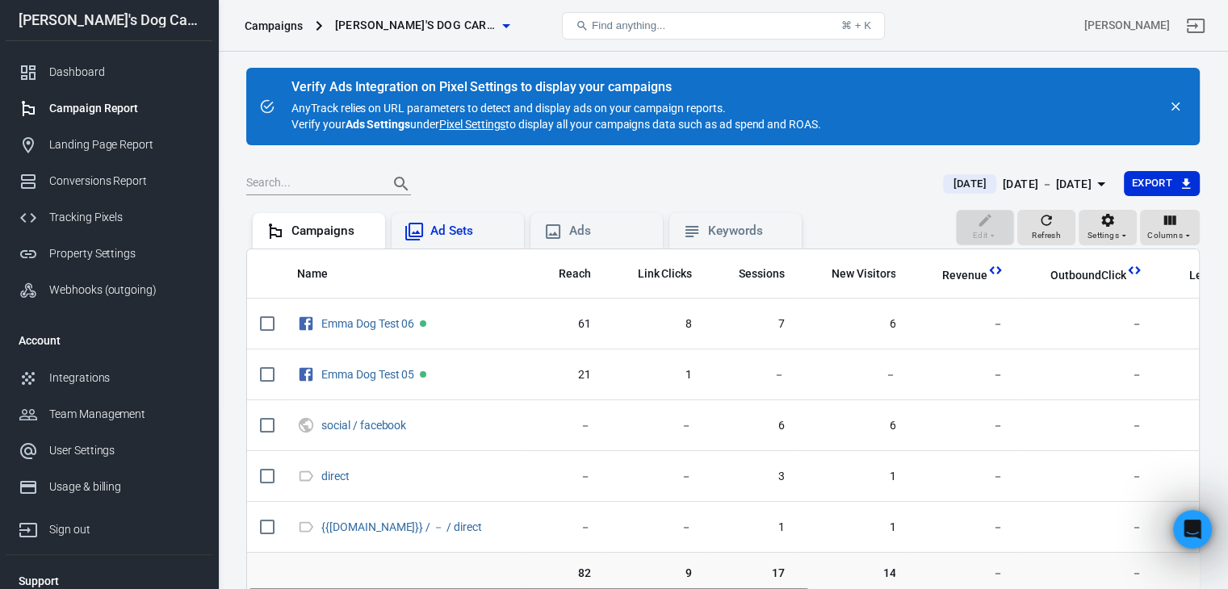
click at [437, 232] on div "Ad Sets" at bounding box center [470, 231] width 81 height 17
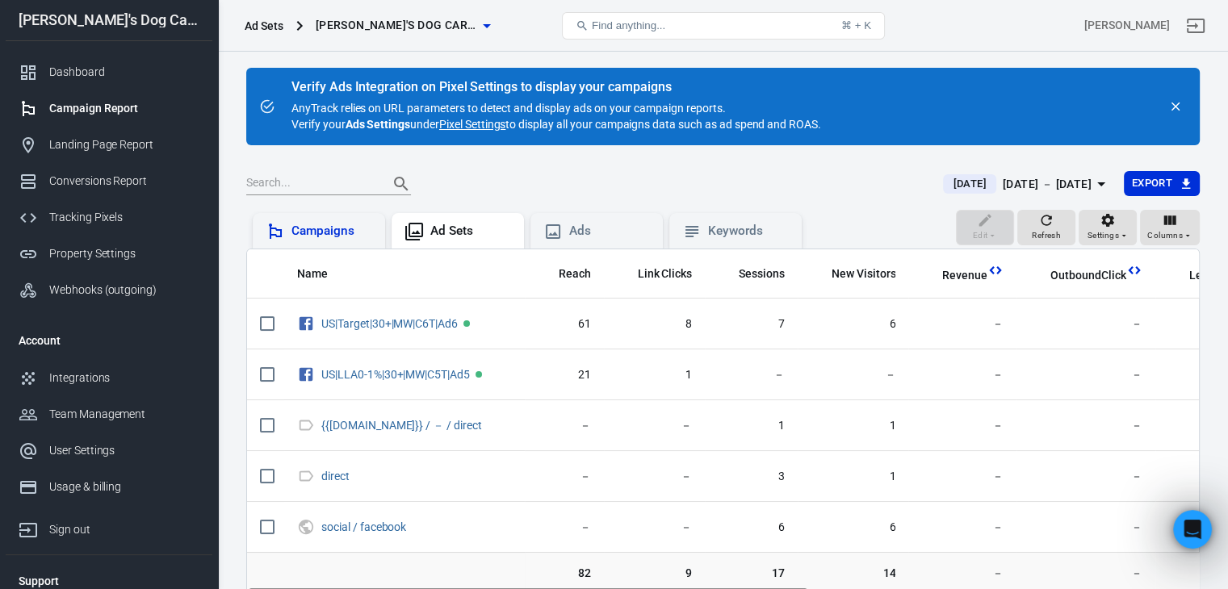
click at [331, 231] on div "Campaigns" at bounding box center [331, 231] width 81 height 17
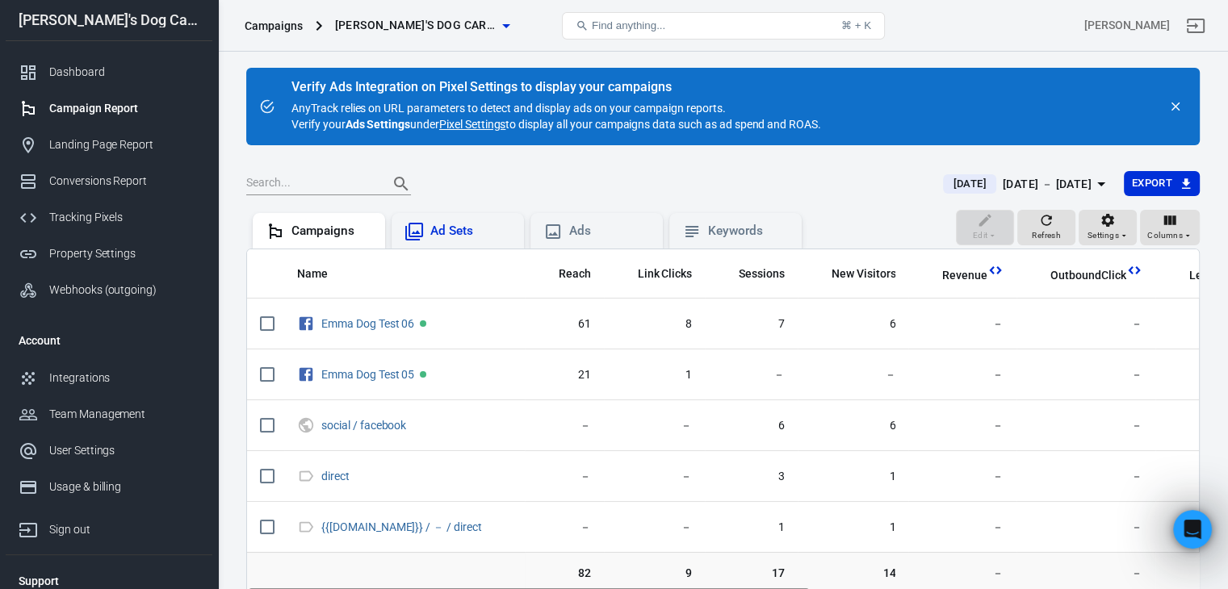
click at [449, 228] on div "Ad Sets" at bounding box center [470, 231] width 81 height 17
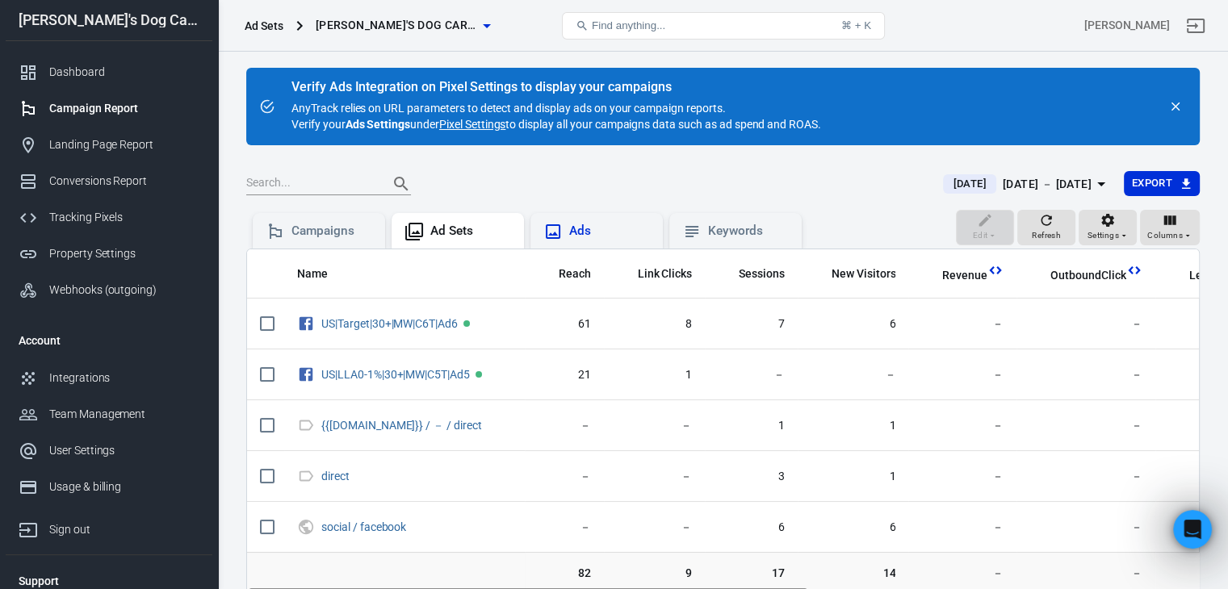
click at [560, 228] on icon at bounding box center [553, 231] width 15 height 15
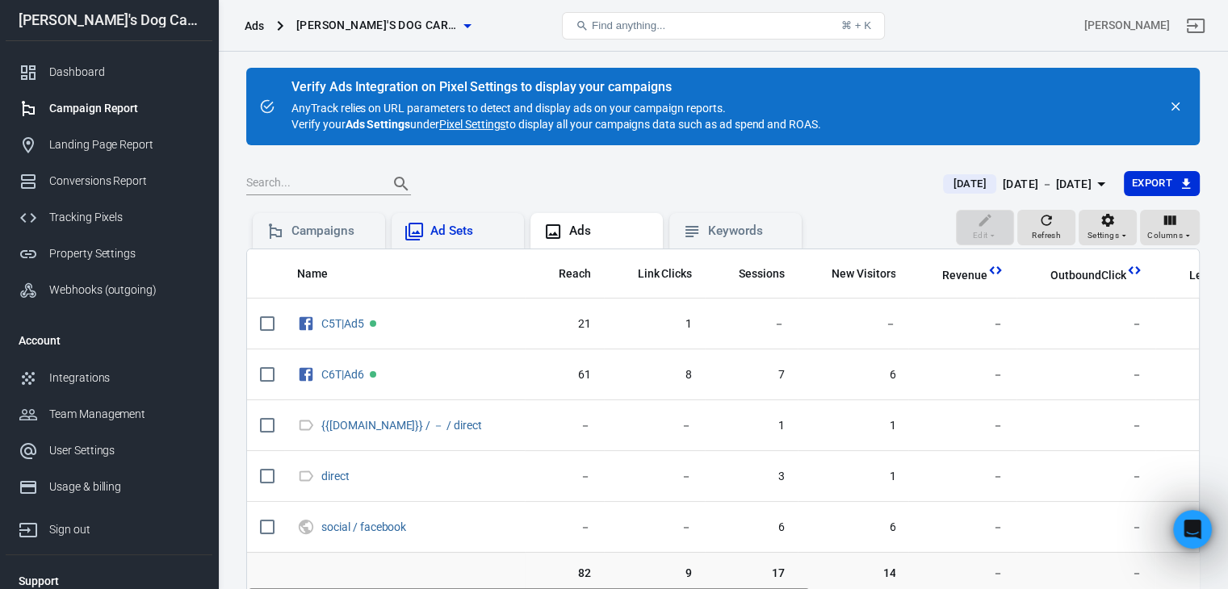
click at [475, 231] on div "Ad Sets" at bounding box center [470, 231] width 81 height 17
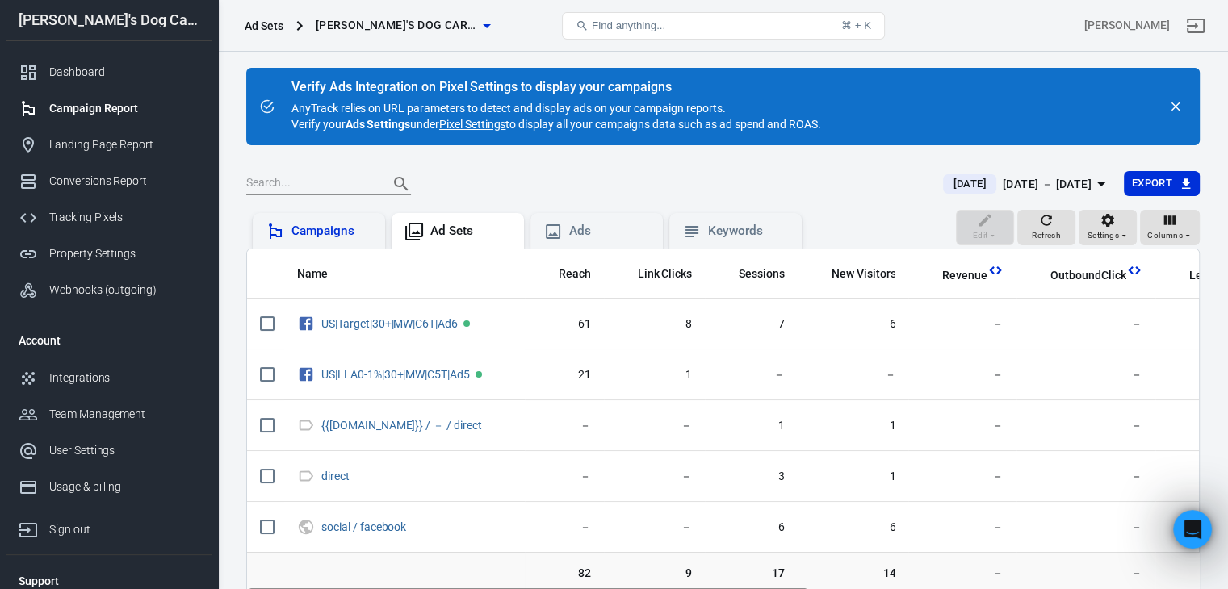
click at [322, 240] on div "Campaigns" at bounding box center [319, 231] width 107 height 19
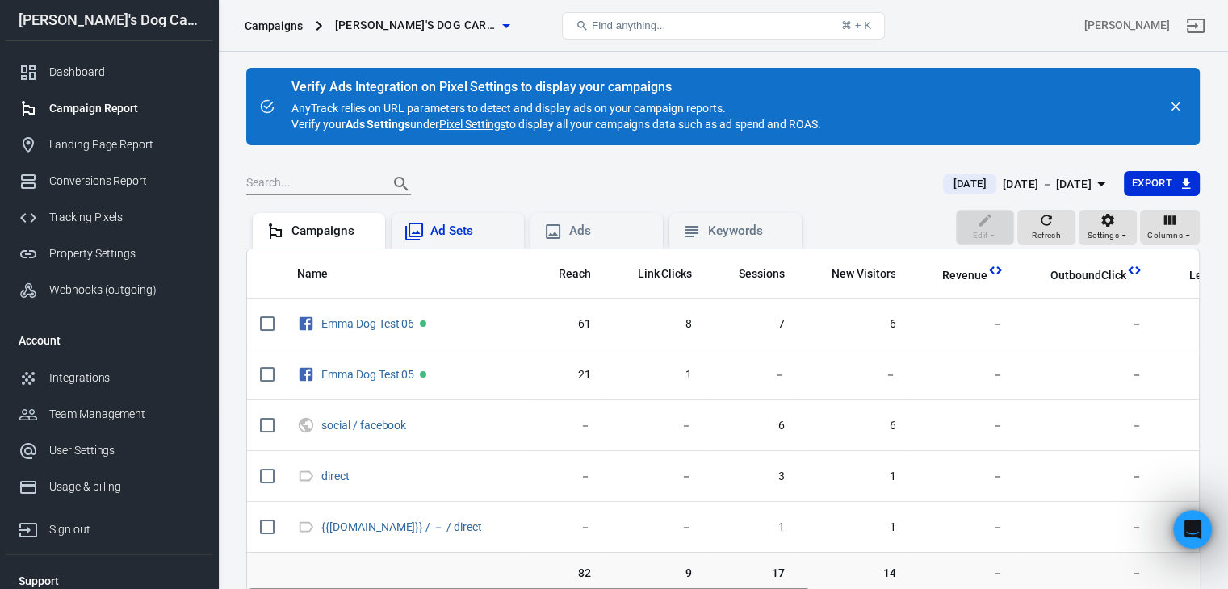
click at [472, 224] on div "Ad Sets" at bounding box center [470, 231] width 81 height 17
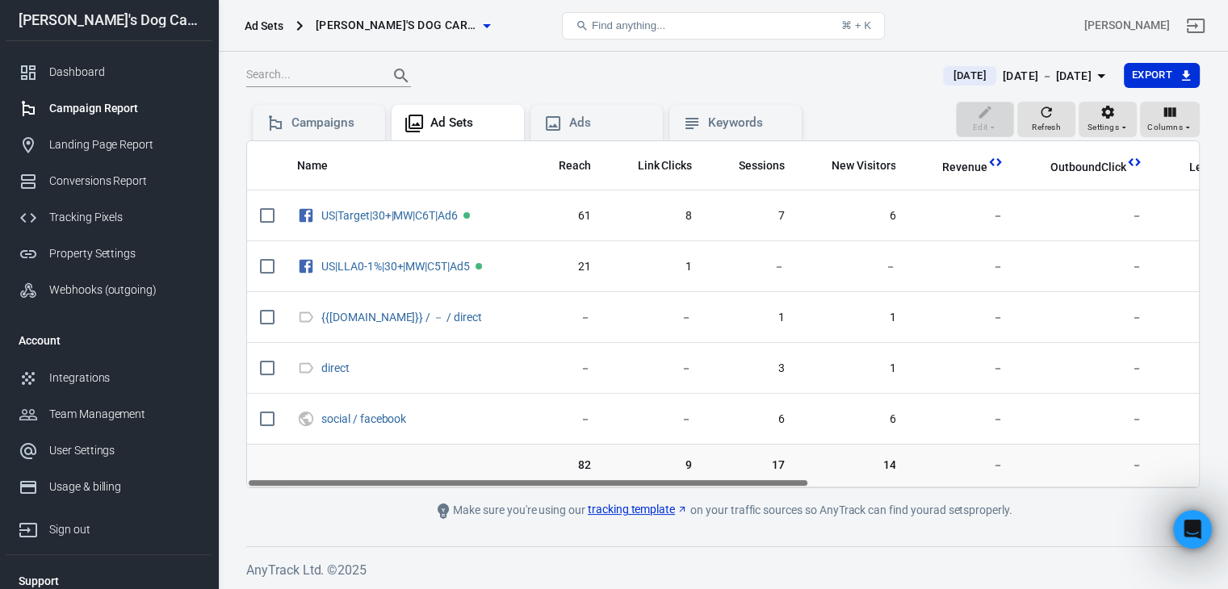
drag, startPoint x: 514, startPoint y: 482, endPoint x: 437, endPoint y: 501, distance: 79.7
click at [437, 501] on main "Verify Ads Integration on Pixel Settings to display your campaigns AnyTrack rel…" at bounding box center [723, 240] width 954 height 561
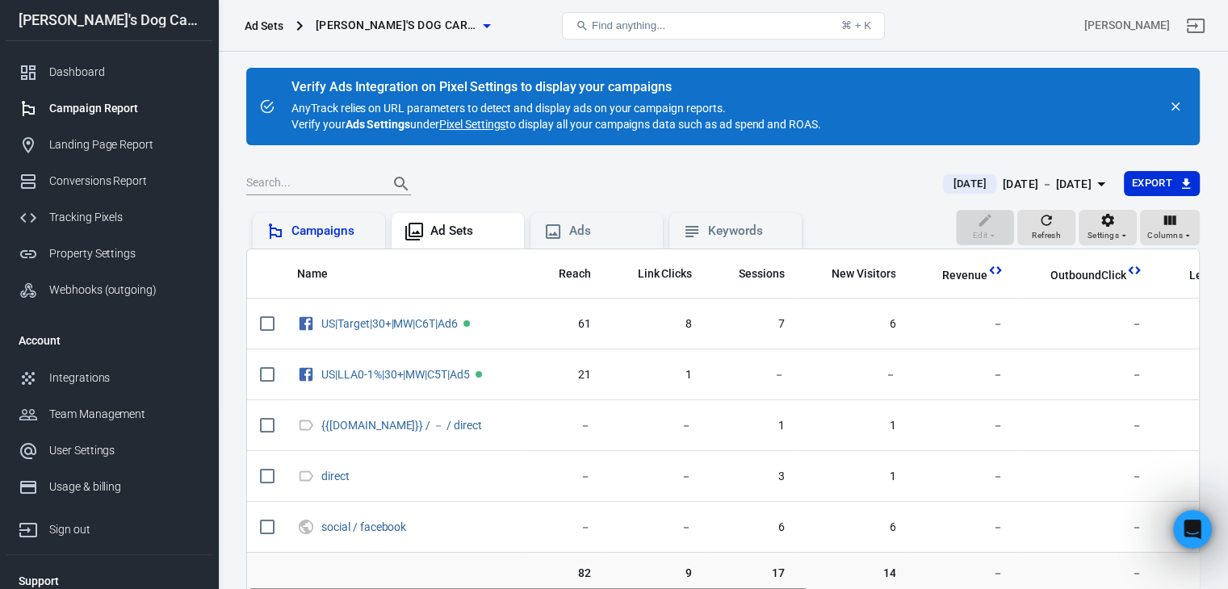
click at [266, 229] on icon at bounding box center [275, 231] width 19 height 19
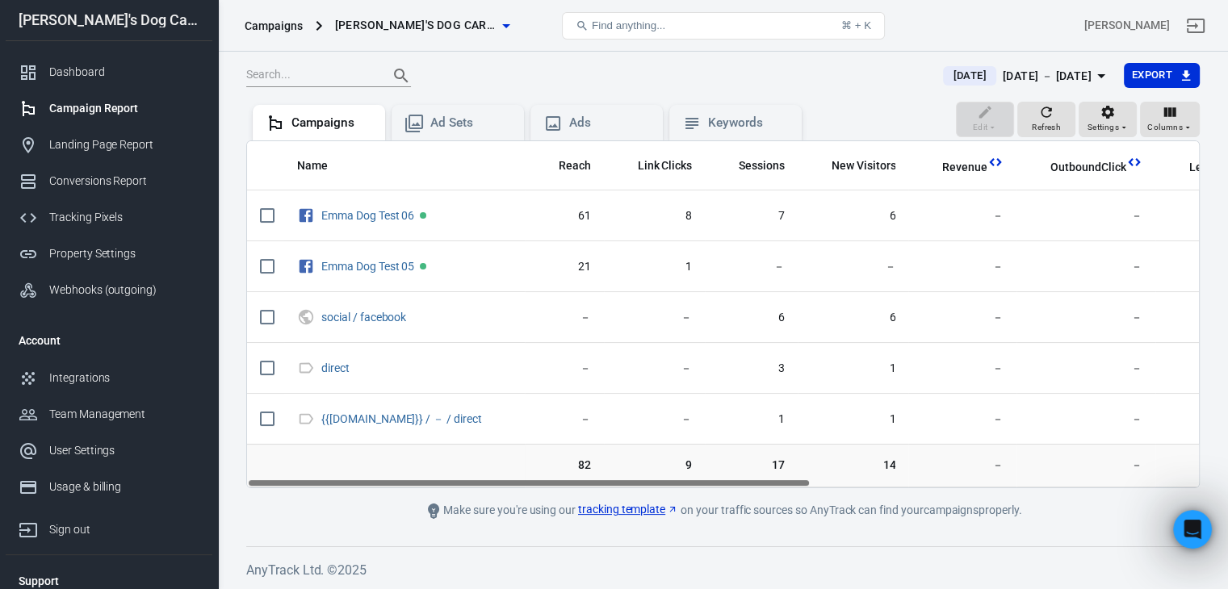
drag, startPoint x: 443, startPoint y: 479, endPoint x: 354, endPoint y: 476, distance: 88.9
click at [354, 476] on div "Name Reach Link Clicks Sessions New Visitors Revenue OutboundClick Lead Complet…" at bounding box center [723, 314] width 954 height 348
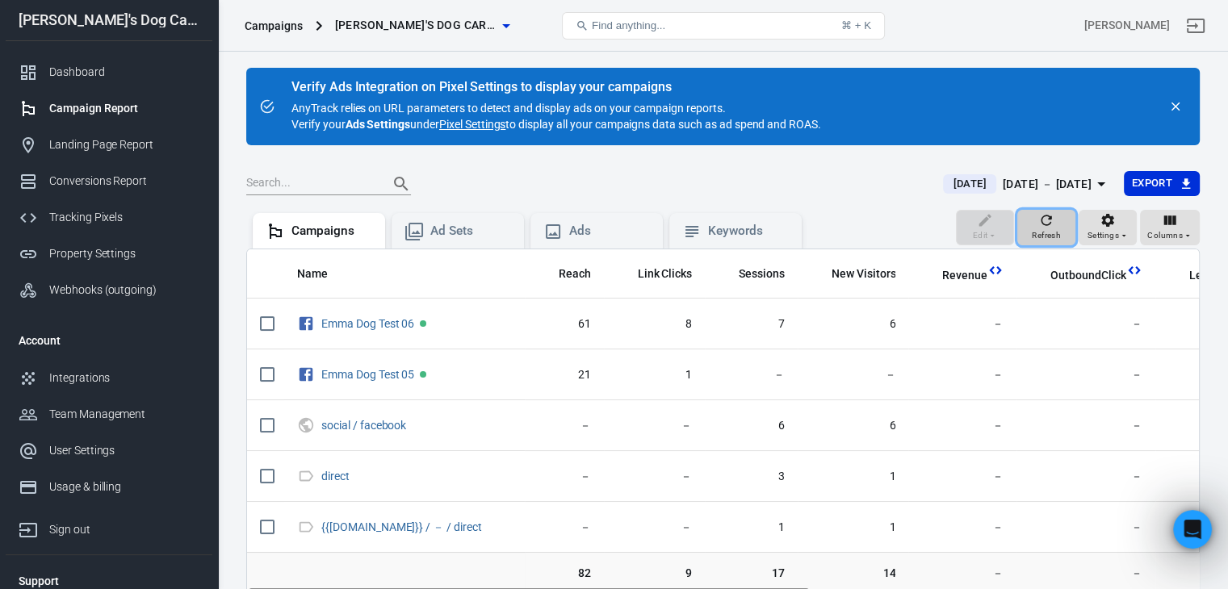
click at [1047, 242] on span "Refresh" at bounding box center [1046, 235] width 29 height 15
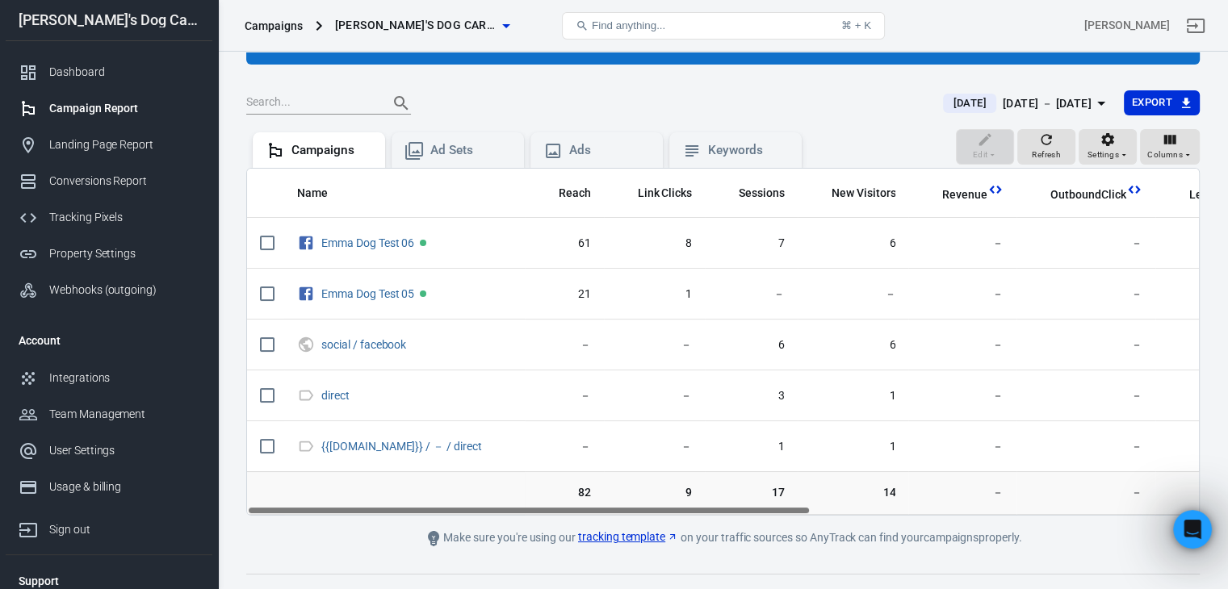
drag, startPoint x: 343, startPoint y: 506, endPoint x: 316, endPoint y: 527, distance: 33.9
click at [316, 527] on main "Verify Ads Integration on Pixel Settings to display your campaigns AnyTrack rel…" at bounding box center [723, 267] width 954 height 561
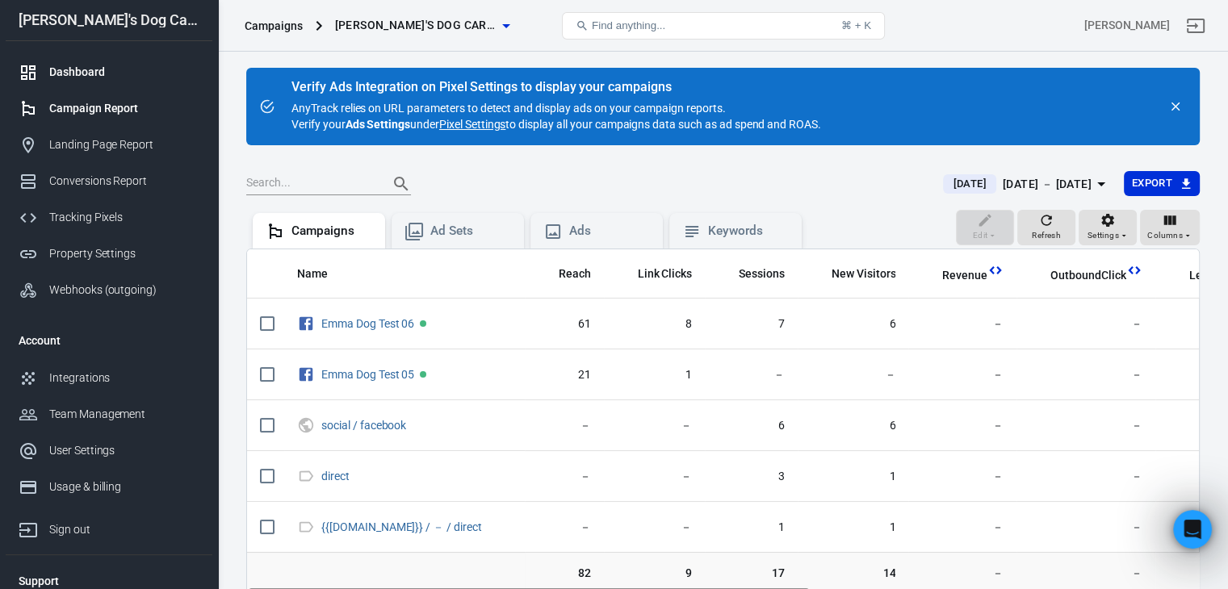
click at [74, 74] on div "Dashboard" at bounding box center [124, 72] width 150 height 17
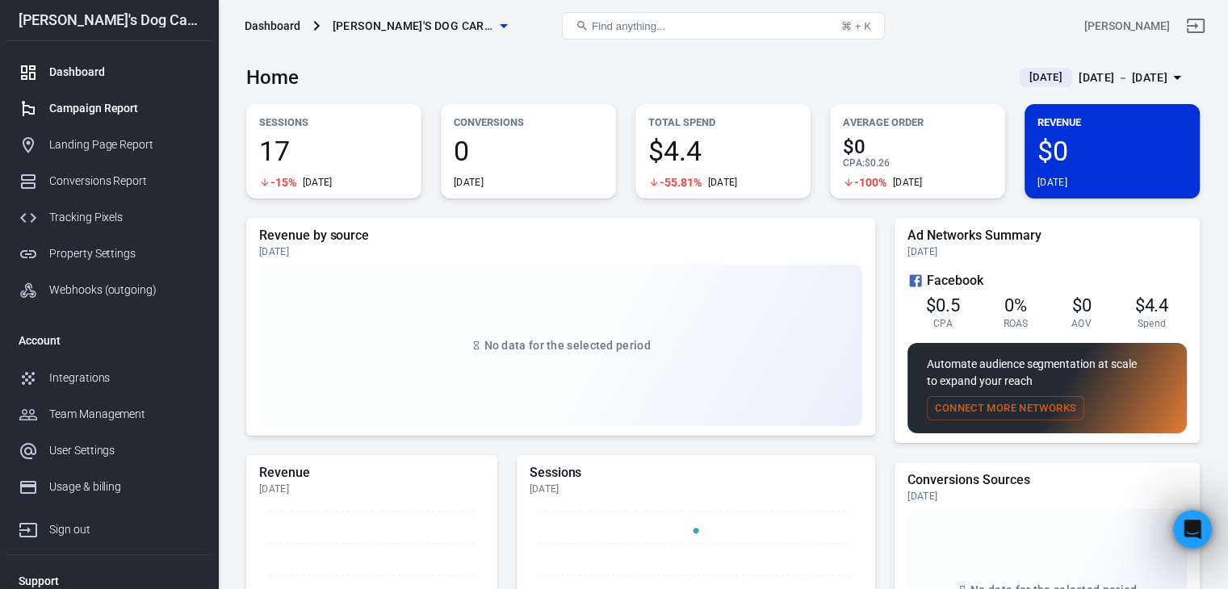
click at [118, 106] on div "Campaign Report" at bounding box center [124, 108] width 150 height 17
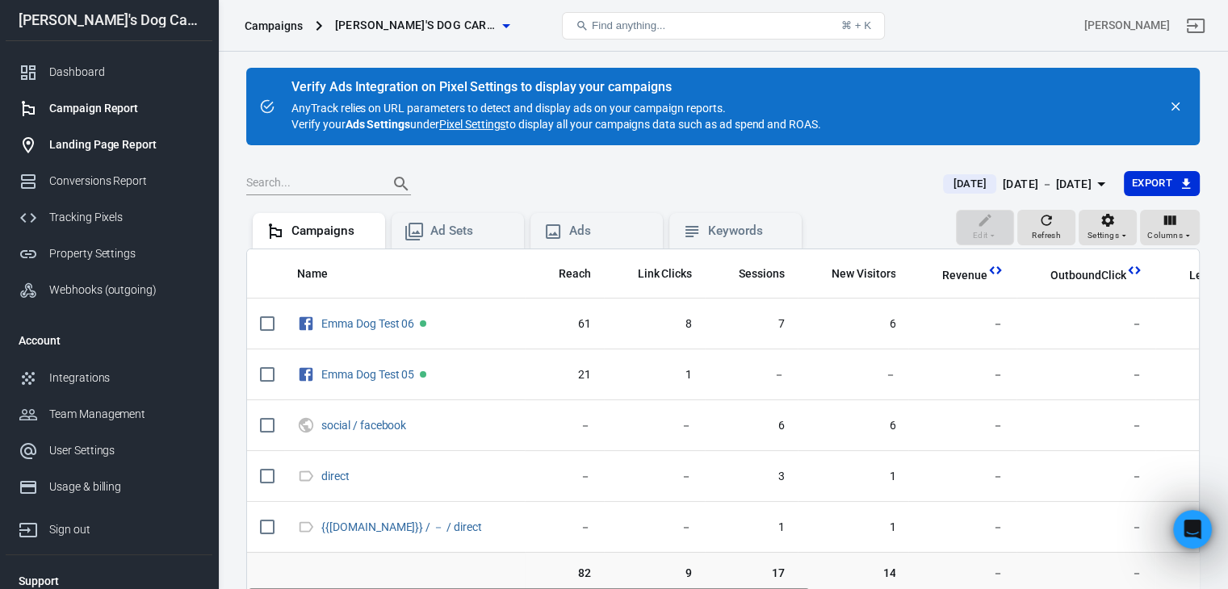
click at [111, 154] on link "Landing Page Report" at bounding box center [109, 145] width 207 height 36
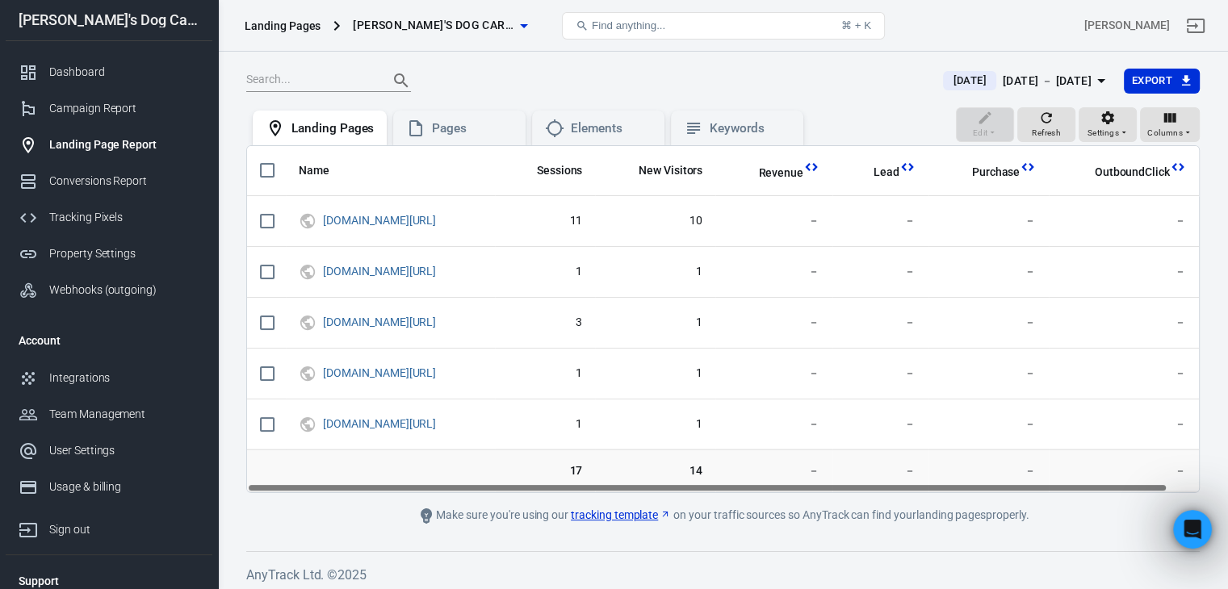
drag, startPoint x: 561, startPoint y: 486, endPoint x: 484, endPoint y: 493, distance: 77.0
click at [484, 493] on main "[DATE] [DATE] － [DATE] Export Edit Refresh Settings Columns Landing Pages Pages…" at bounding box center [723, 297] width 954 height 458
click at [102, 103] on div "Campaign Report" at bounding box center [124, 108] width 150 height 17
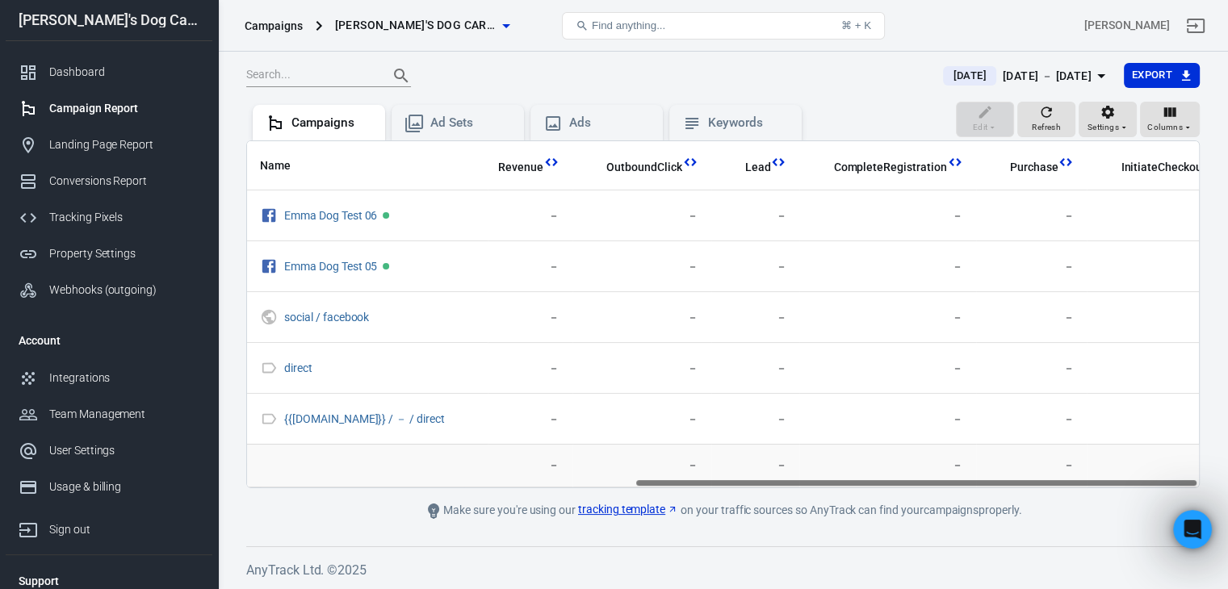
scroll to position [0, 654]
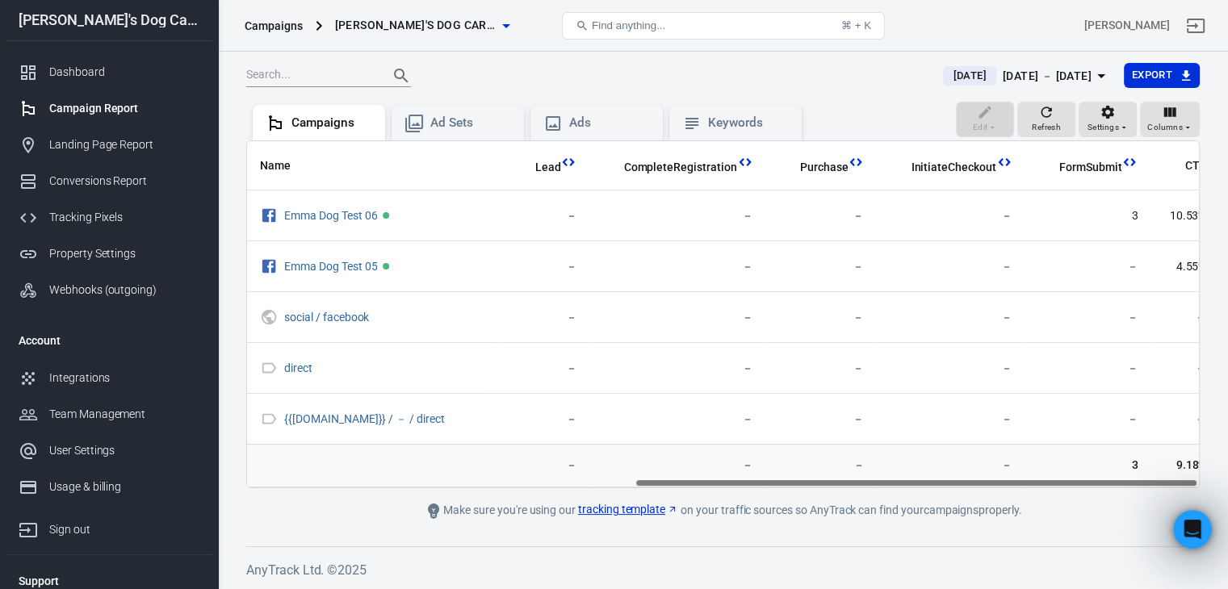
drag, startPoint x: 579, startPoint y: 484, endPoint x: 1001, endPoint y: 488, distance: 422.3
click at [1001, 488] on main "Verify Ads Integration on Pixel Settings to display your campaigns AnyTrack rel…" at bounding box center [723, 240] width 954 height 561
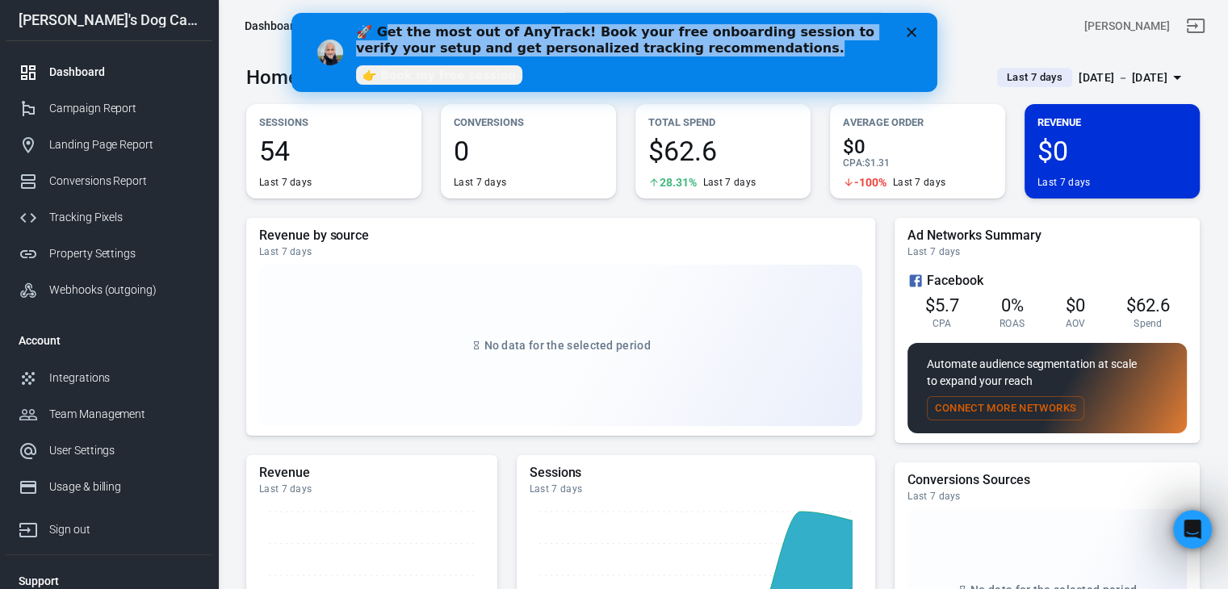
drag, startPoint x: 388, startPoint y: 31, endPoint x: 680, endPoint y: 43, distance: 291.7
click at [680, 43] on div "🚀 Get the most out of AnyTrack! Book your free onboarding session to verify you…" at bounding box center [620, 40] width 530 height 32
click at [689, 56] on div "🚀 Get the most out of AnyTrack! Book your free onboarding session to verify you…" at bounding box center [620, 40] width 530 height 32
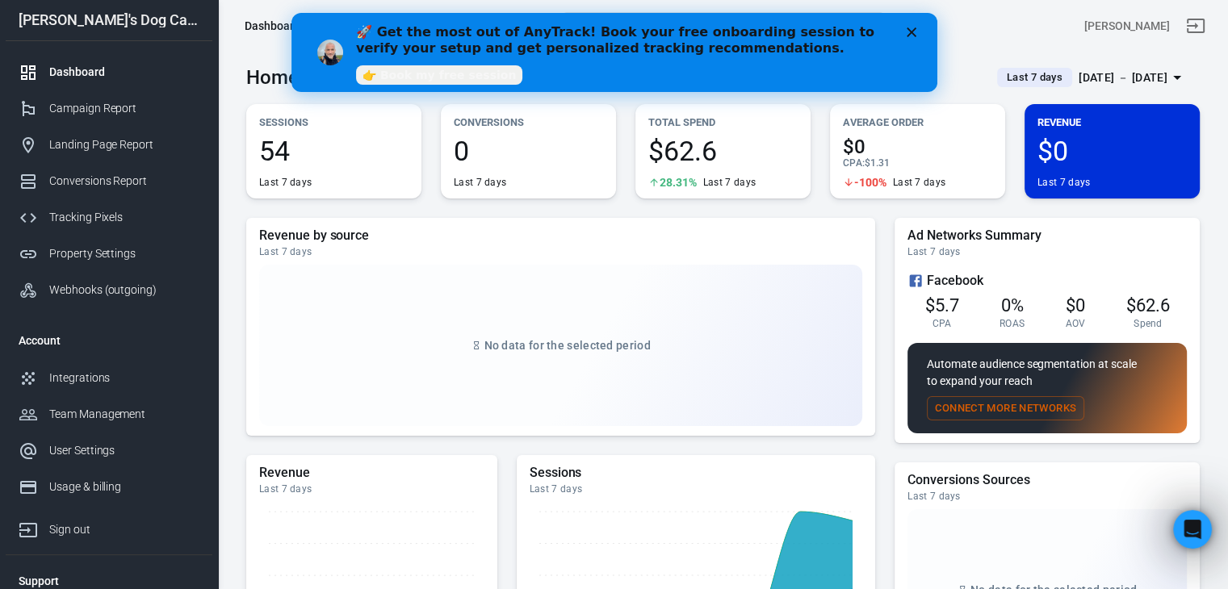
click at [676, 46] on div "🚀 Get the most out of AnyTrack! Book your free onboarding session to verify you…" at bounding box center [620, 40] width 530 height 32
